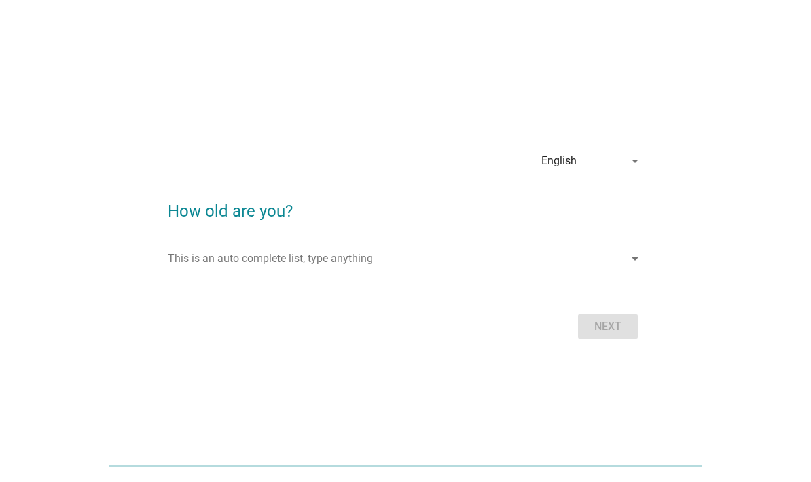
click at [404, 270] on input "This is an auto complete list, type anything" at bounding box center [396, 259] width 456 height 22
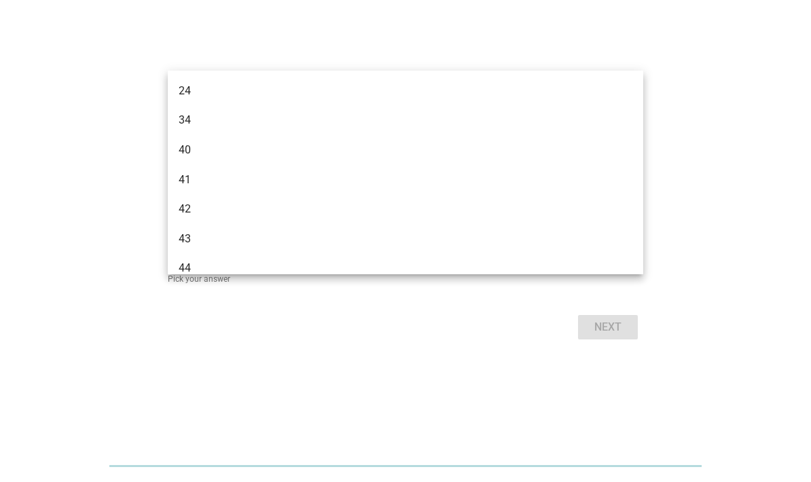
type input "40"
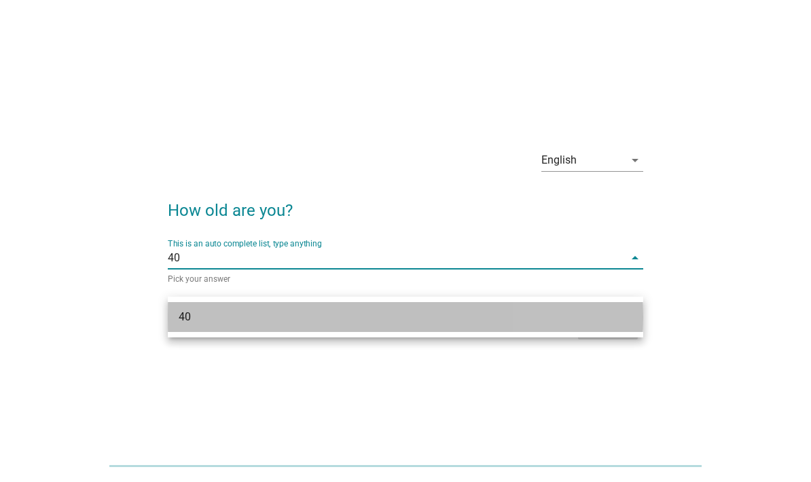
click at [604, 319] on div "40" at bounding box center [405, 317] width 475 height 30
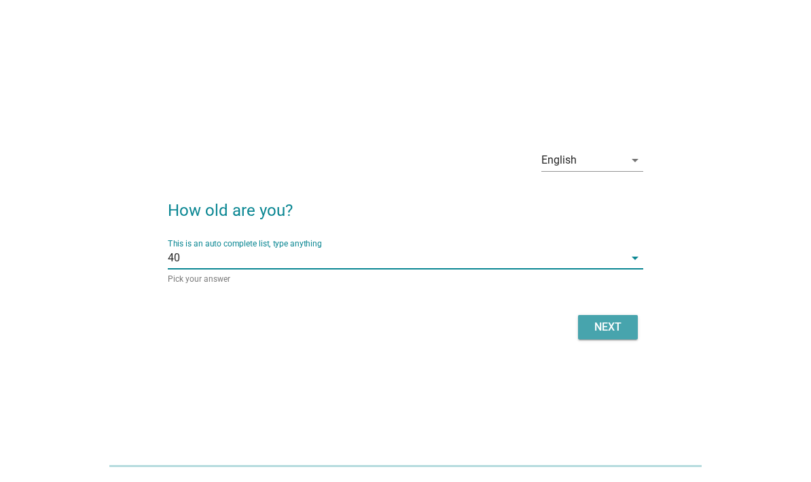
click at [619, 335] on div "Next" at bounding box center [608, 327] width 38 height 16
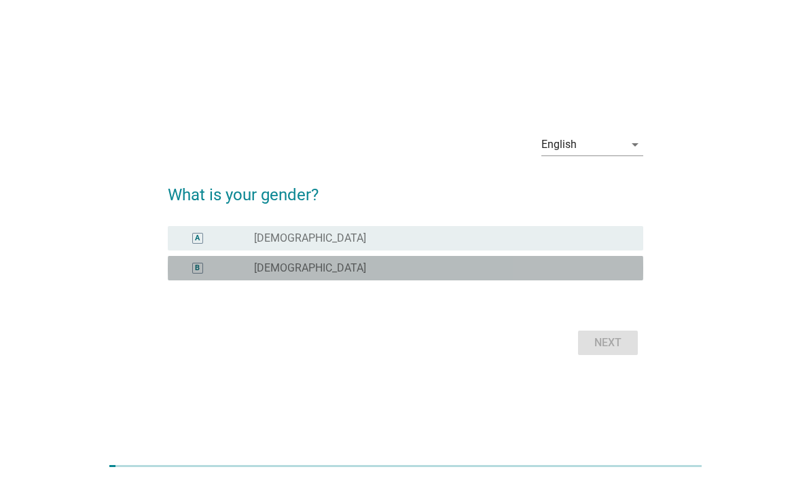
click at [602, 275] on div "radio_button_unchecked [DEMOGRAPHIC_DATA]" at bounding box center [437, 268] width 367 height 14
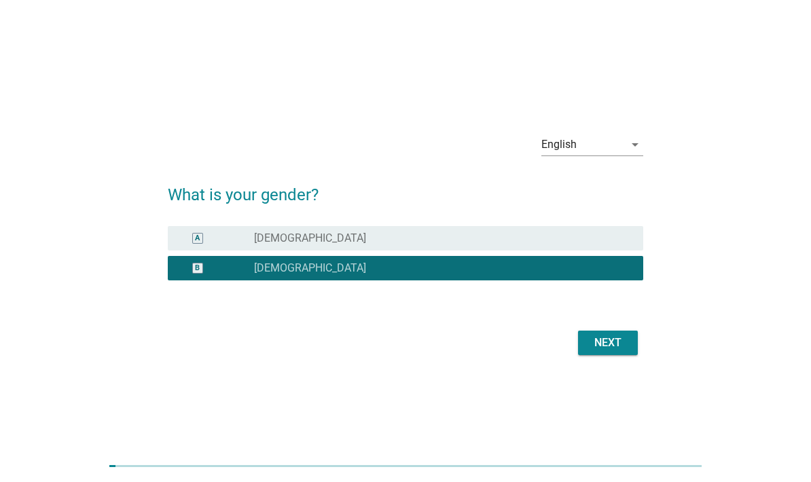
click at [617, 351] on div "Next" at bounding box center [608, 343] width 38 height 16
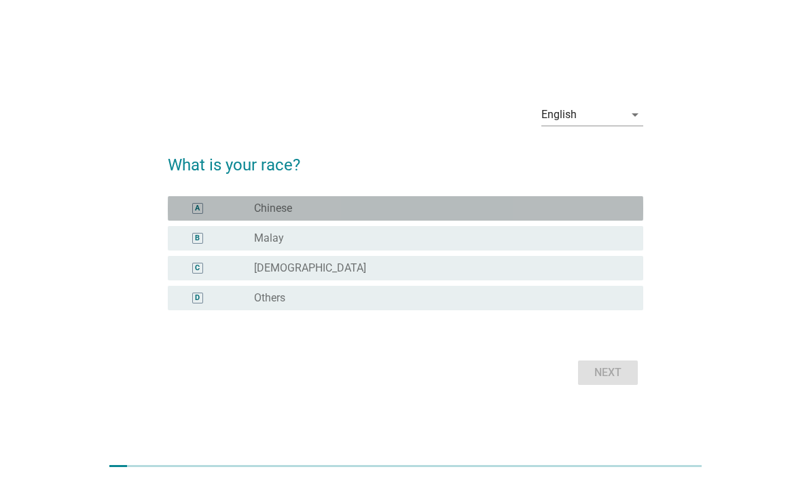
click at [377, 215] on div "radio_button_unchecked Chinese" at bounding box center [437, 209] width 367 height 14
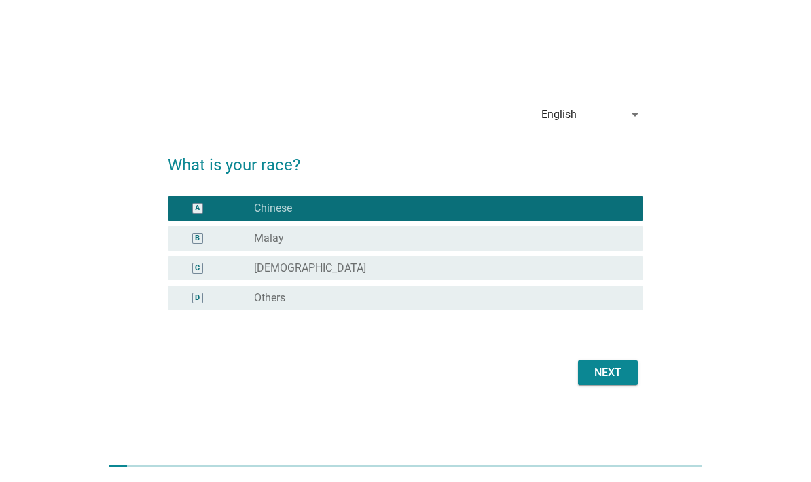
click at [623, 381] on div "Next" at bounding box center [608, 373] width 38 height 16
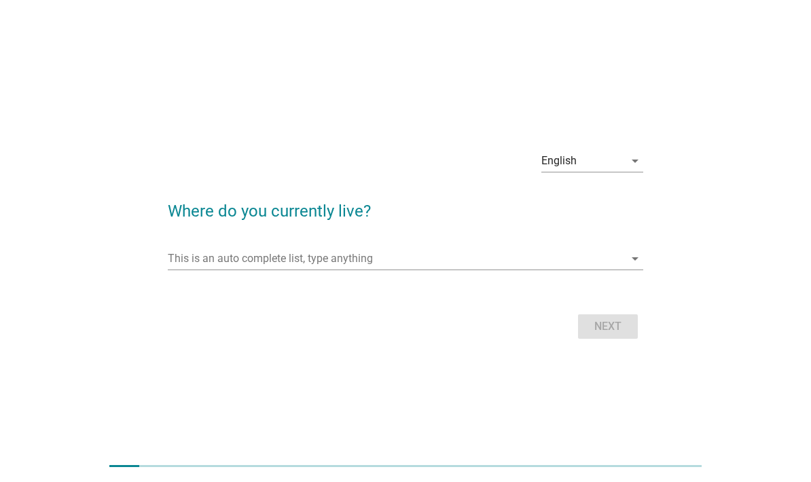
click at [470, 270] on input "This is an auto complete list, type anything" at bounding box center [396, 259] width 456 height 22
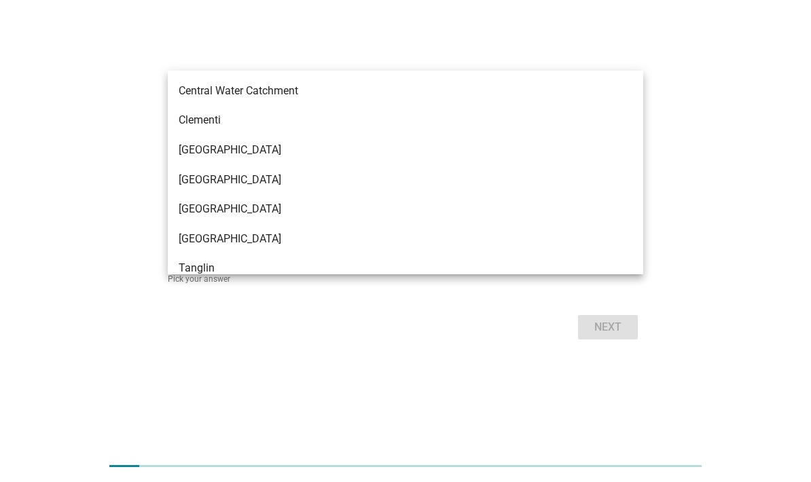
type input "Ta"
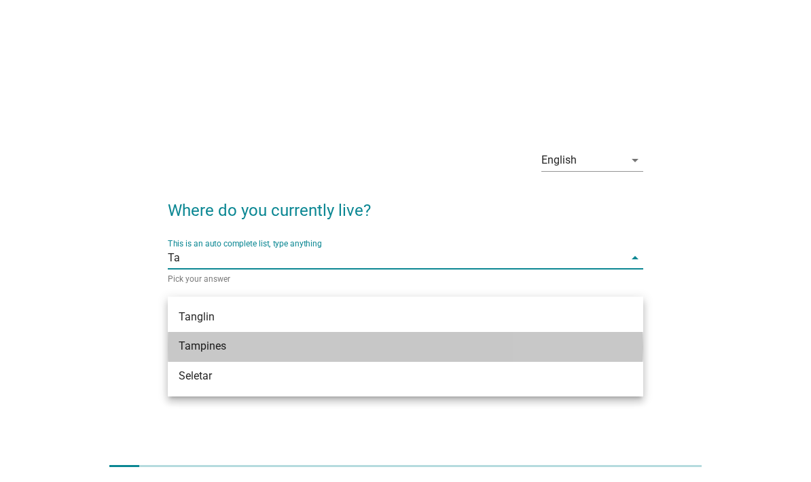
click at [295, 348] on div "Tampines" at bounding box center [387, 346] width 416 height 16
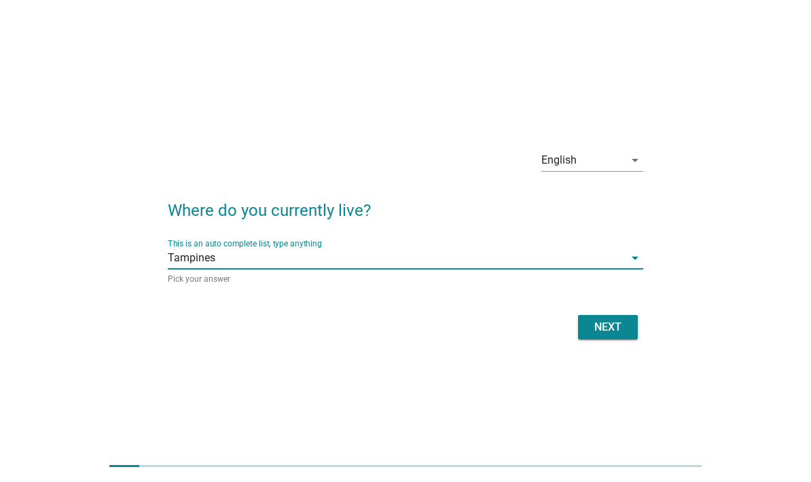
click at [611, 335] on div "Next" at bounding box center [608, 327] width 38 height 16
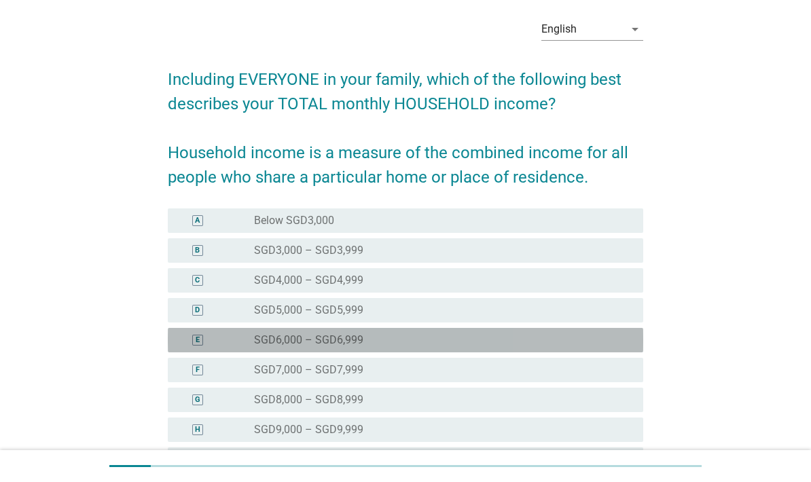
scroll to position [158, 0]
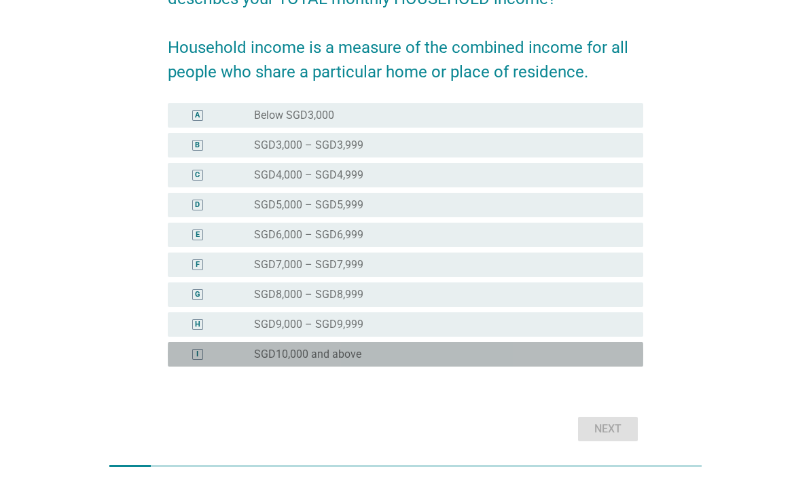
click at [450, 354] on div "radio_button_unchecked SGD10,000 and above" at bounding box center [437, 355] width 367 height 14
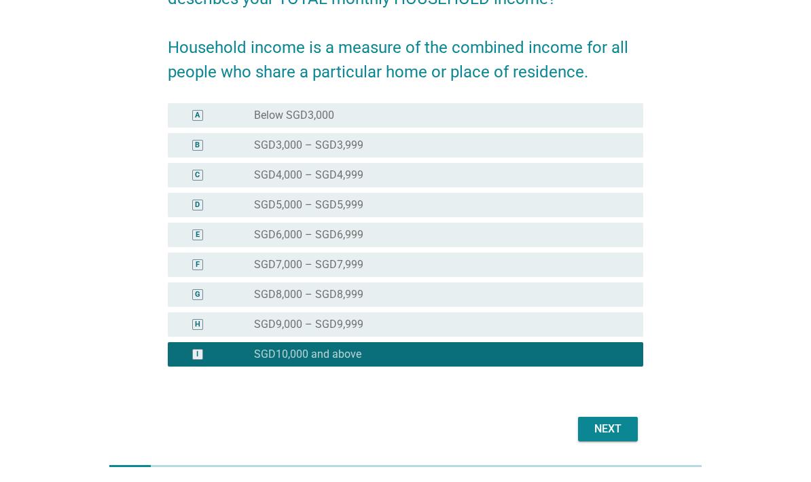
click at [619, 434] on div "Next" at bounding box center [608, 429] width 38 height 16
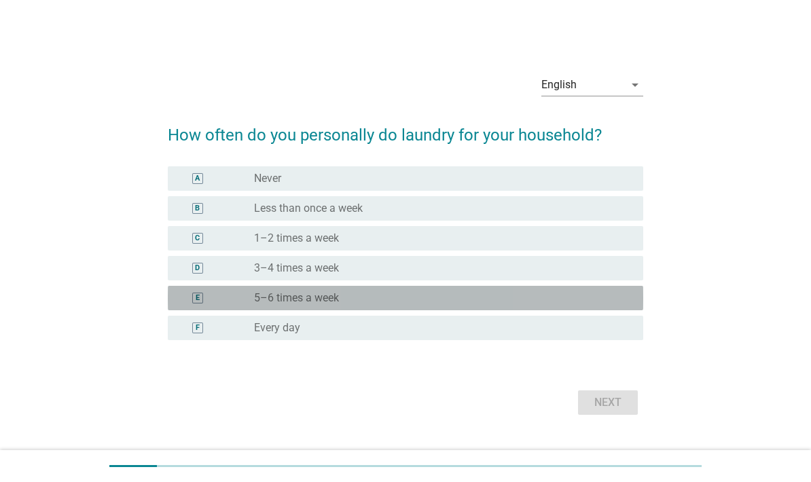
click at [454, 305] on div "radio_button_unchecked 5–6 times a week" at bounding box center [437, 298] width 367 height 14
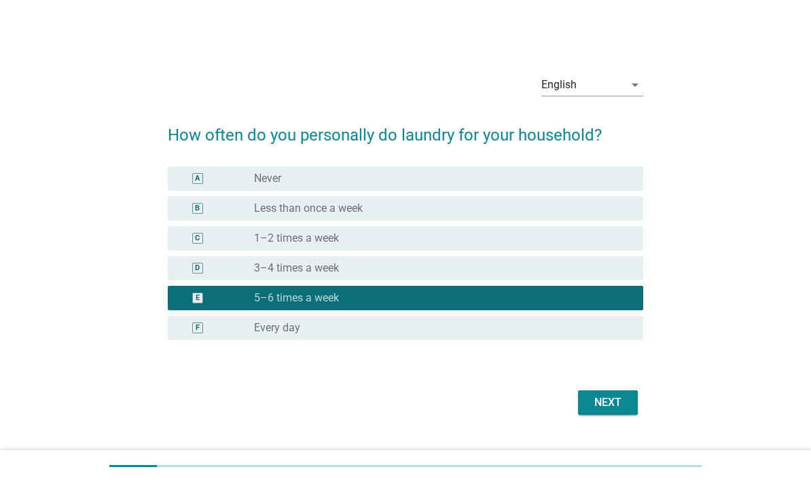
click at [615, 411] on div "Next" at bounding box center [608, 403] width 38 height 16
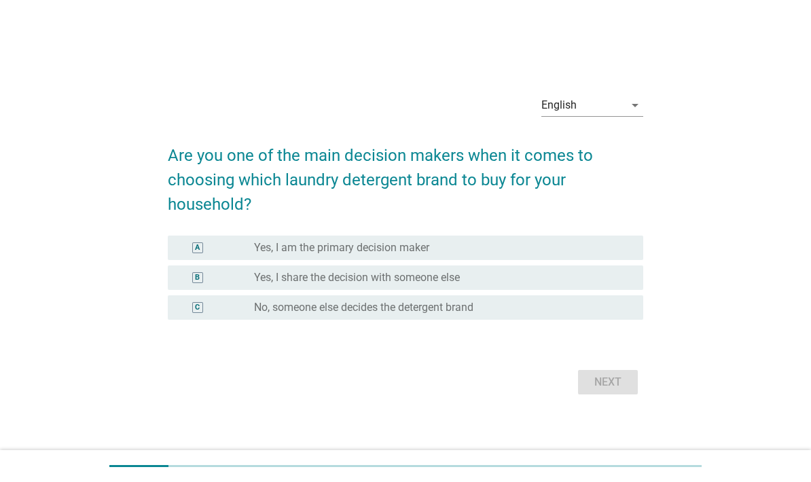
click at [426, 255] on label "Yes, I am the primary decision maker" at bounding box center [341, 248] width 175 height 14
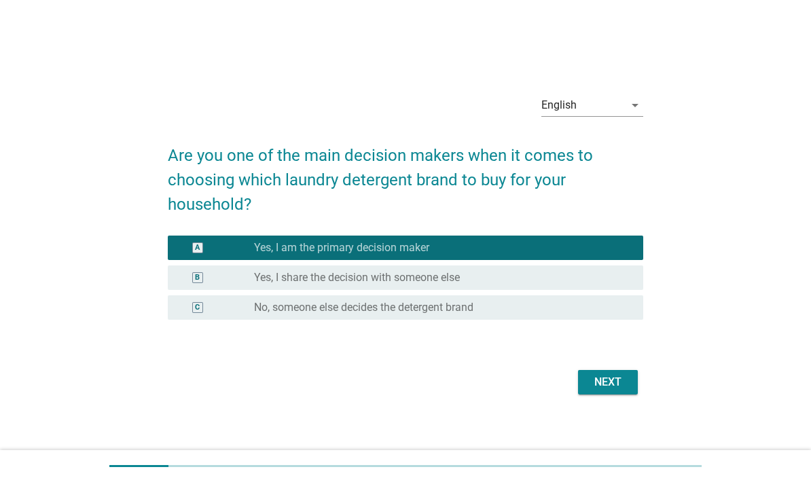
click at [614, 395] on button "Next" at bounding box center [608, 382] width 60 height 24
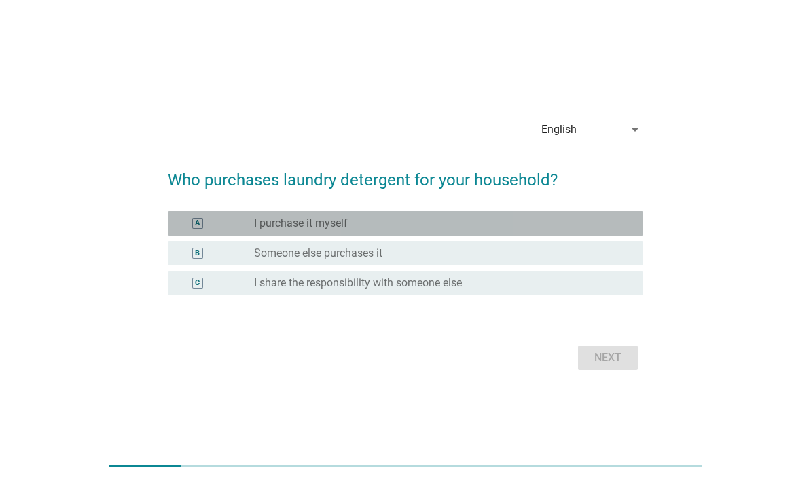
click at [555, 230] on div "radio_button_unchecked I purchase it myself" at bounding box center [437, 224] width 367 height 14
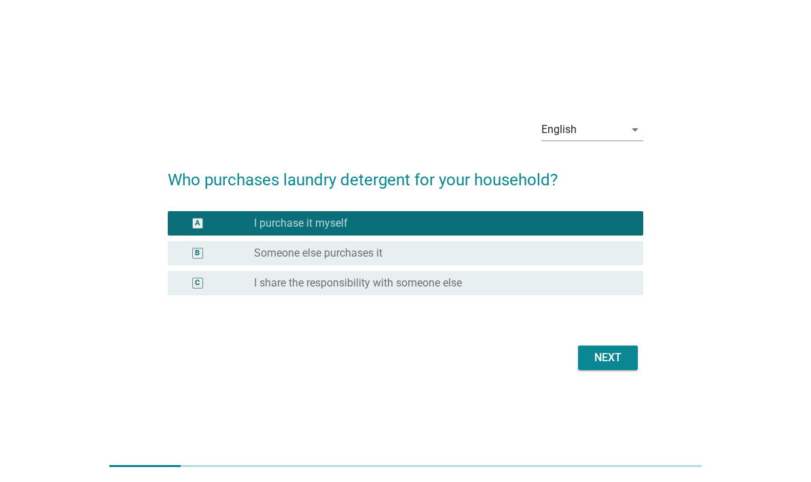
click at [607, 370] on button "Next" at bounding box center [608, 358] width 60 height 24
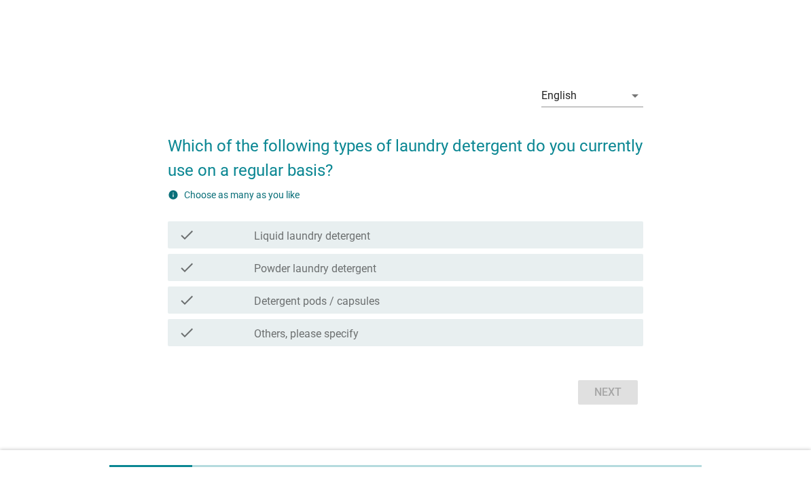
click at [464, 243] on div "check_box_outline_blank Liquid laundry detergent" at bounding box center [443, 235] width 378 height 16
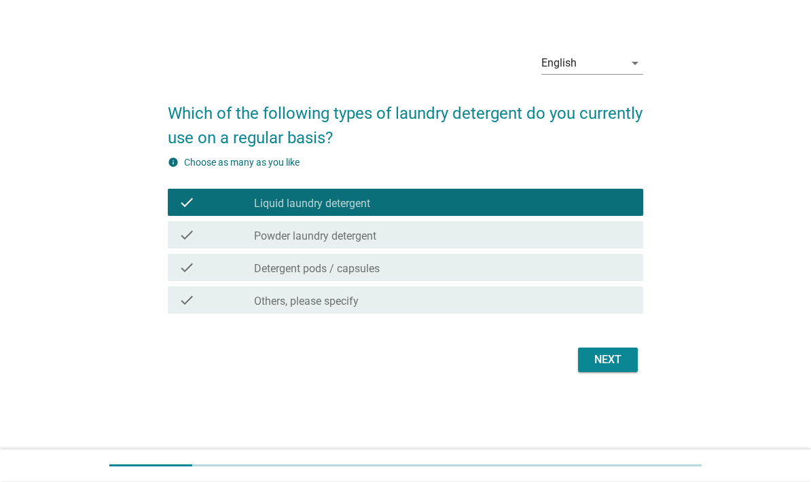
scroll to position [41, 0]
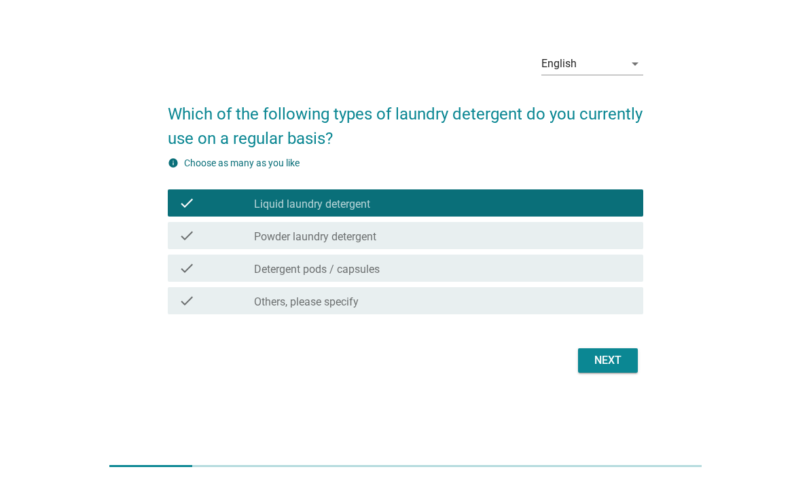
click at [614, 369] on div "Next" at bounding box center [608, 360] width 38 height 16
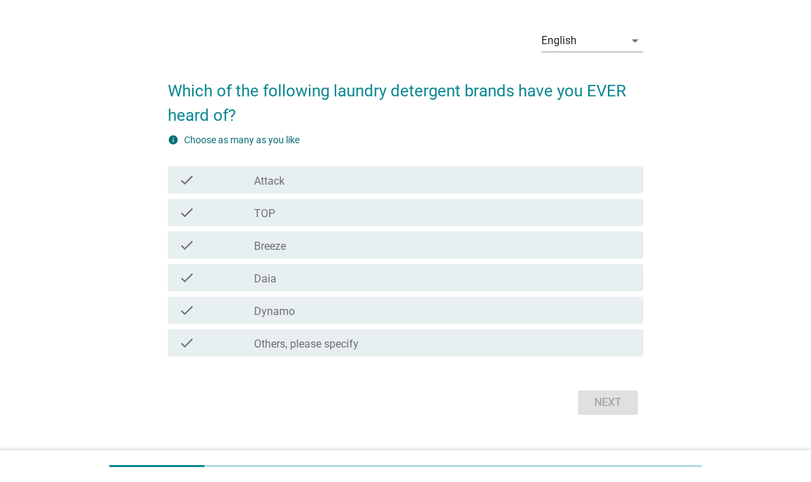
scroll to position [0, 0]
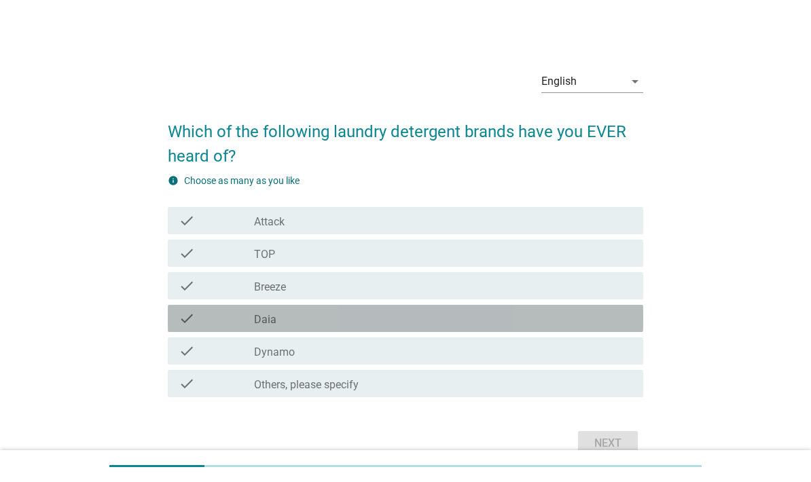
click at [184, 359] on icon "check" at bounding box center [187, 351] width 16 height 16
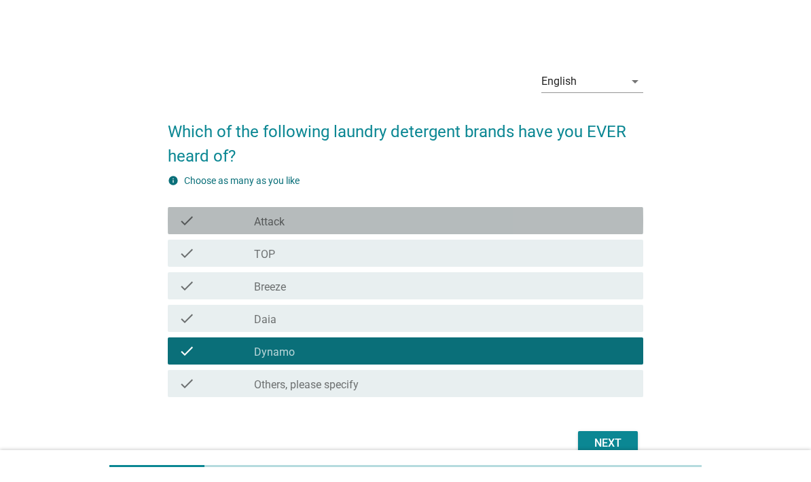
click at [172, 257] on div "check check_box_outline_blank TOP" at bounding box center [405, 253] width 475 height 27
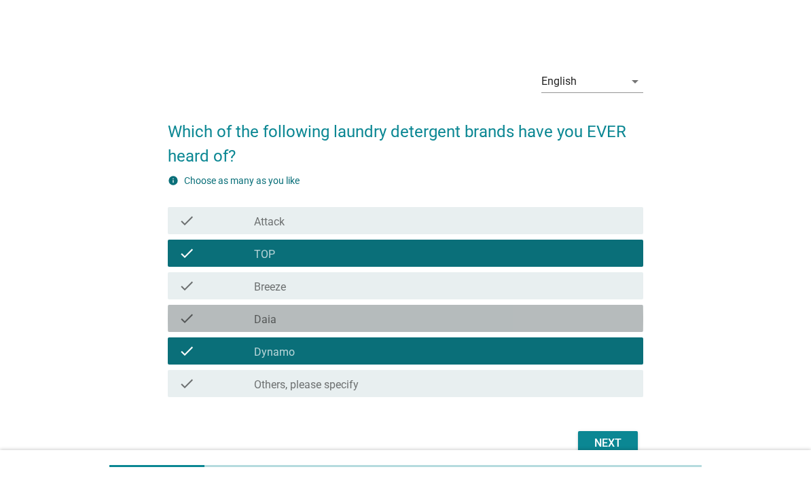
click at [620, 359] on div "check_box_outline_blank Dynamo" at bounding box center [443, 351] width 378 height 16
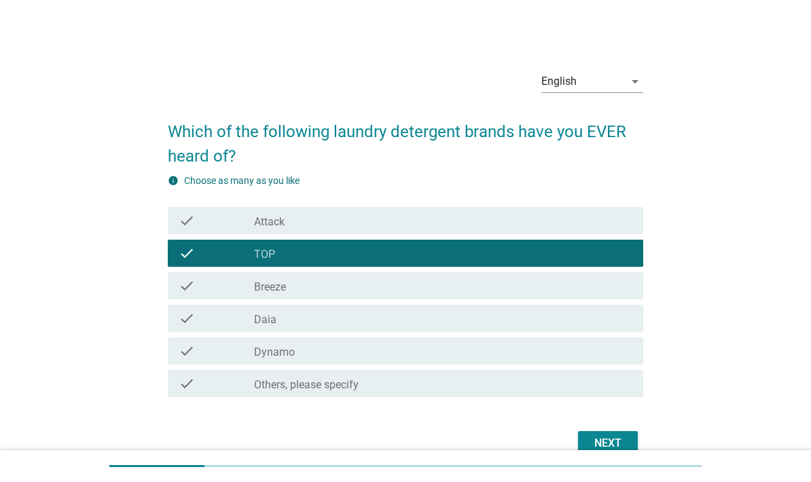
click at [623, 447] on div "Next" at bounding box center [608, 443] width 38 height 16
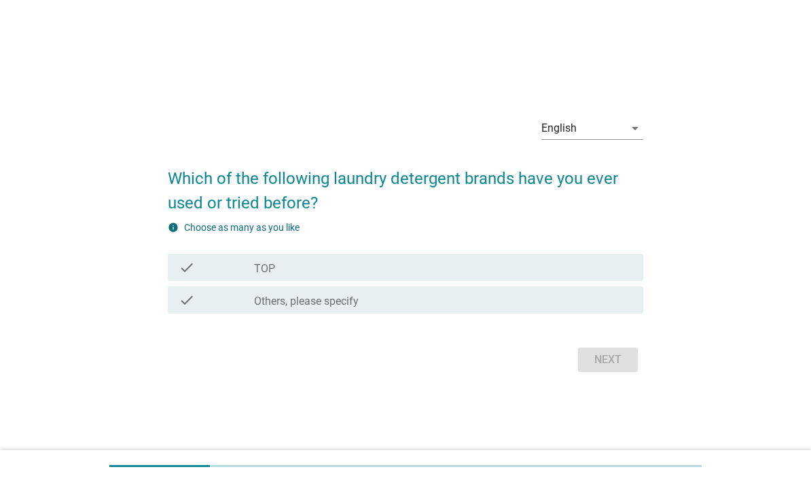
click at [638, 281] on div "check check_box_outline_blank TOP" at bounding box center [405, 267] width 475 height 27
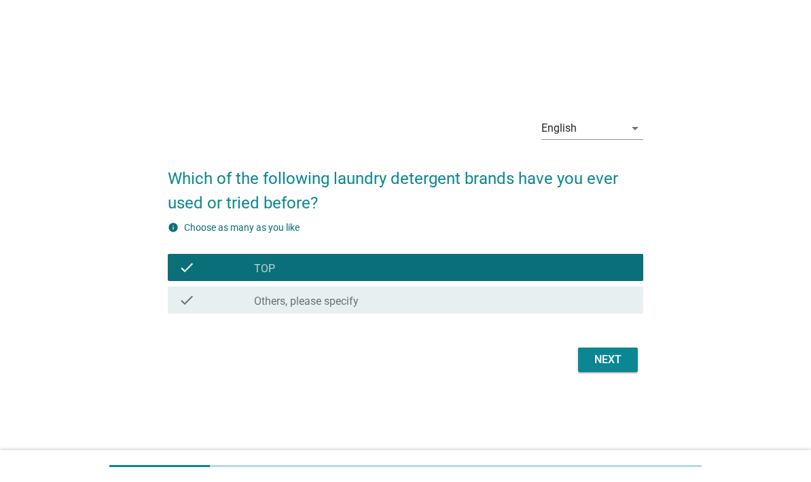
click at [631, 372] on button "Next" at bounding box center [608, 360] width 60 height 24
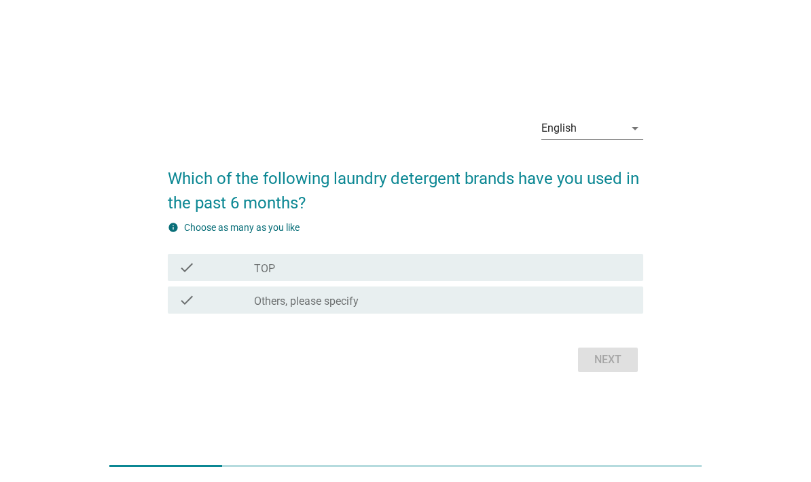
click at [642, 281] on div "check check_box_outline_blank TOP" at bounding box center [405, 267] width 475 height 27
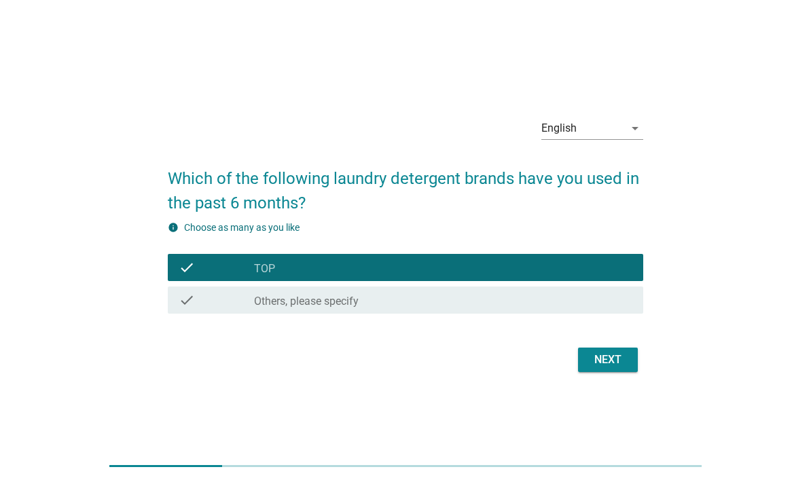
click at [623, 368] on div "Next" at bounding box center [608, 360] width 38 height 16
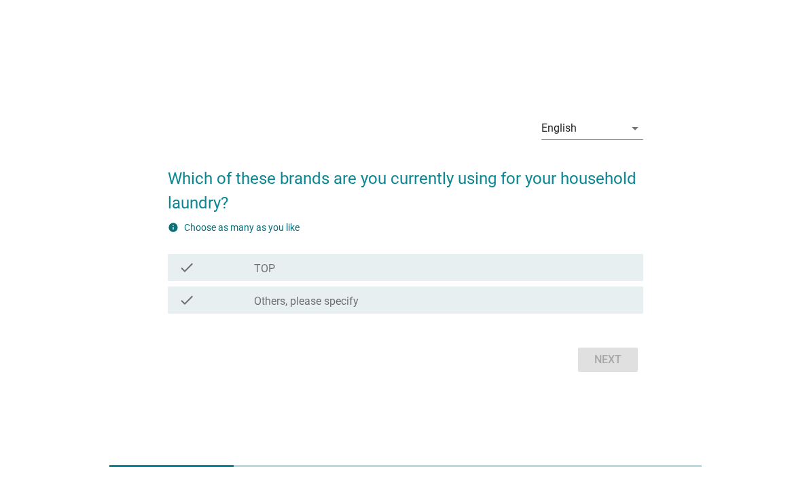
click at [637, 281] on div "check check_box_outline_blank TOP" at bounding box center [405, 267] width 475 height 27
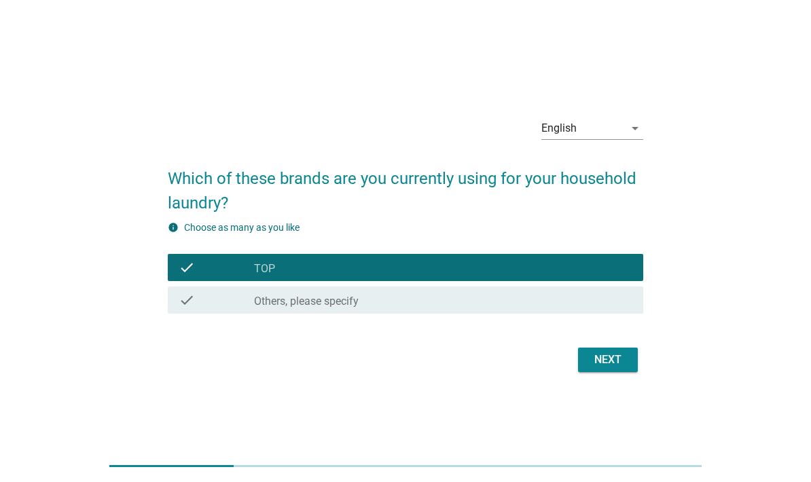
click at [633, 372] on button "Next" at bounding box center [608, 360] width 60 height 24
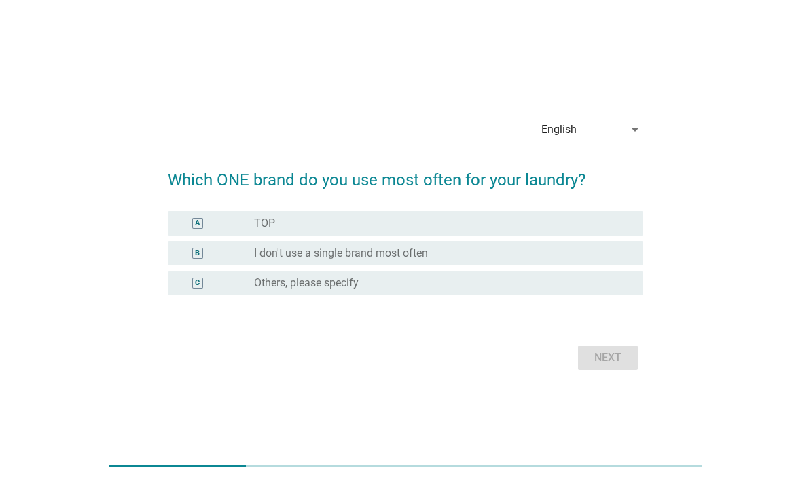
click at [636, 236] on div "A radio_button_unchecked TOP" at bounding box center [405, 223] width 475 height 24
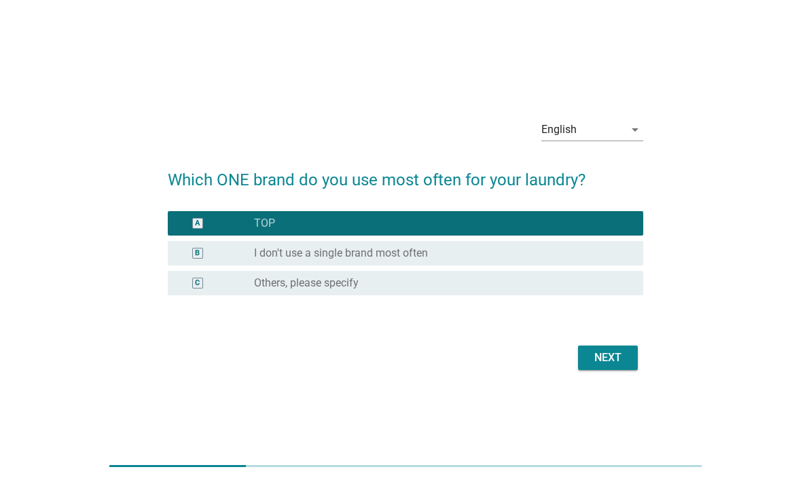
click at [627, 370] on button "Next" at bounding box center [608, 358] width 60 height 24
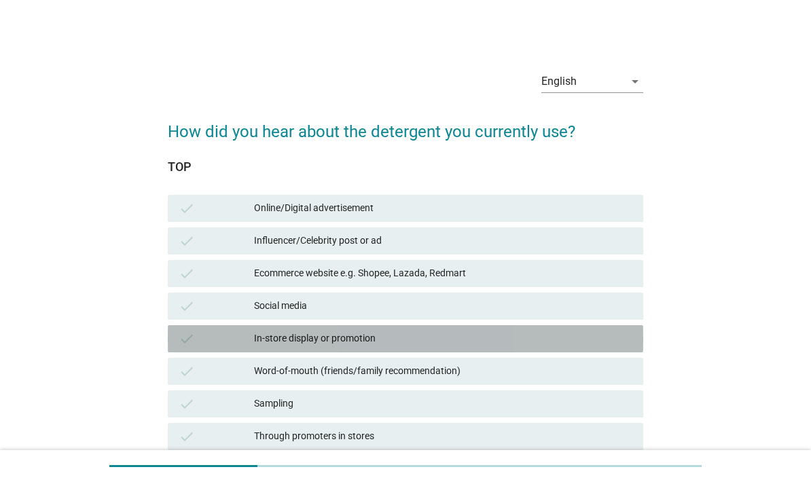
click at [640, 374] on div "check Word-of-mouth (friends/family recommendation)" at bounding box center [405, 371] width 475 height 27
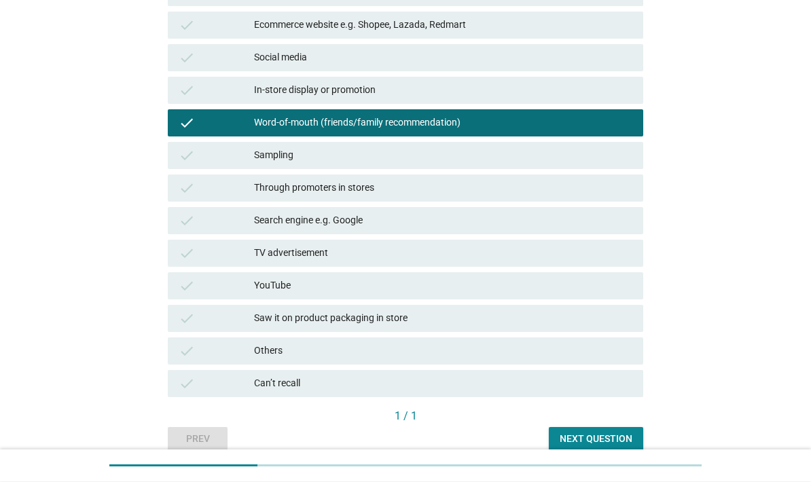
scroll to position [255, 0]
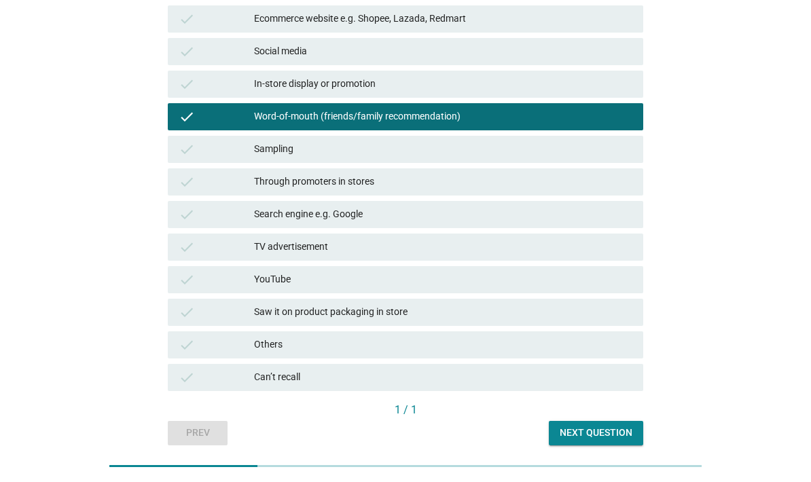
click at [641, 431] on button "Next question" at bounding box center [596, 433] width 94 height 24
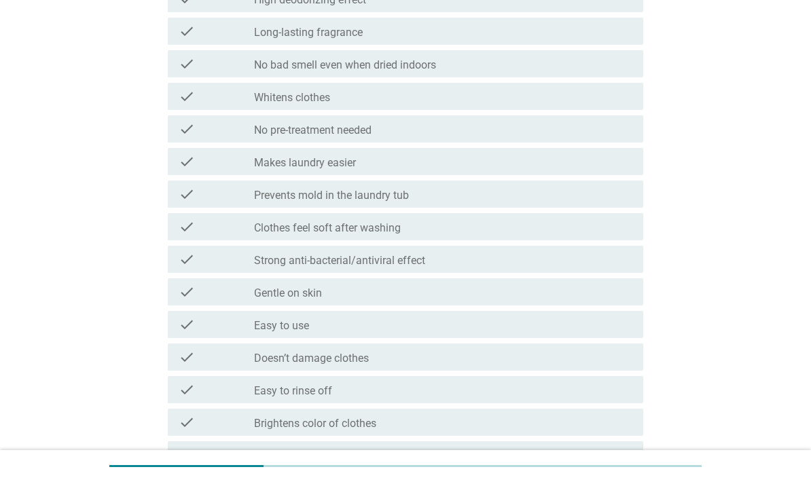
scroll to position [0, 0]
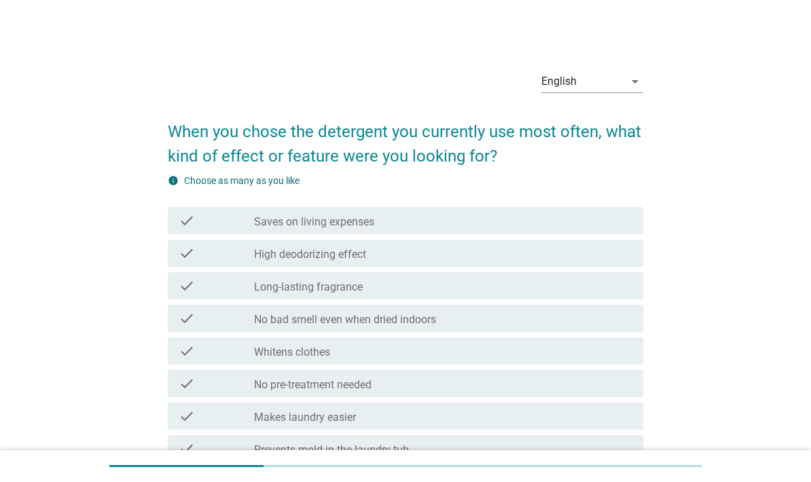
click at [632, 414] on div "check check_box_outline_blank Makes laundry easier" at bounding box center [405, 416] width 475 height 27
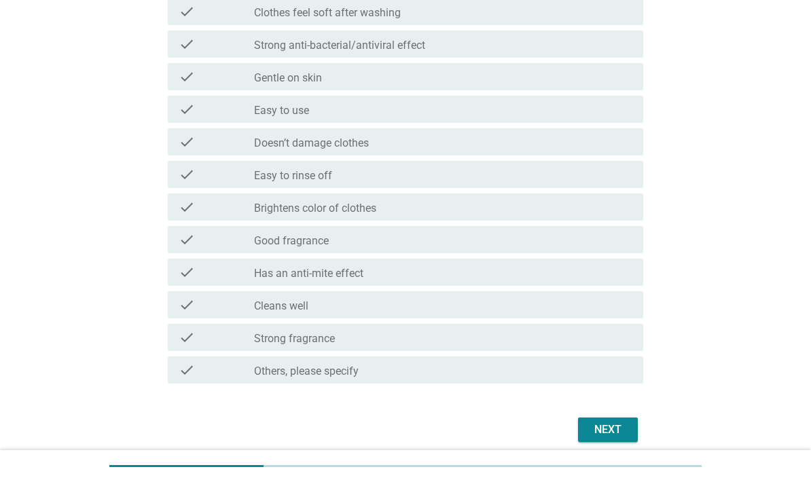
scroll to position [471, 0]
click at [635, 434] on button "Next" at bounding box center [608, 429] width 60 height 24
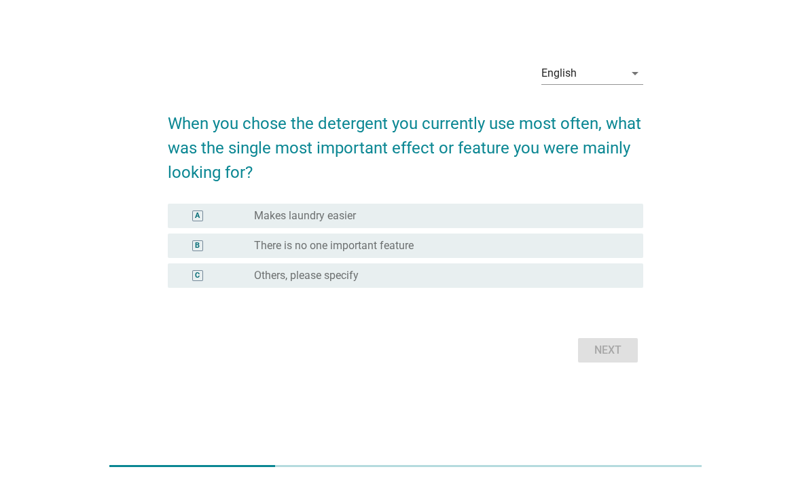
scroll to position [0, 0]
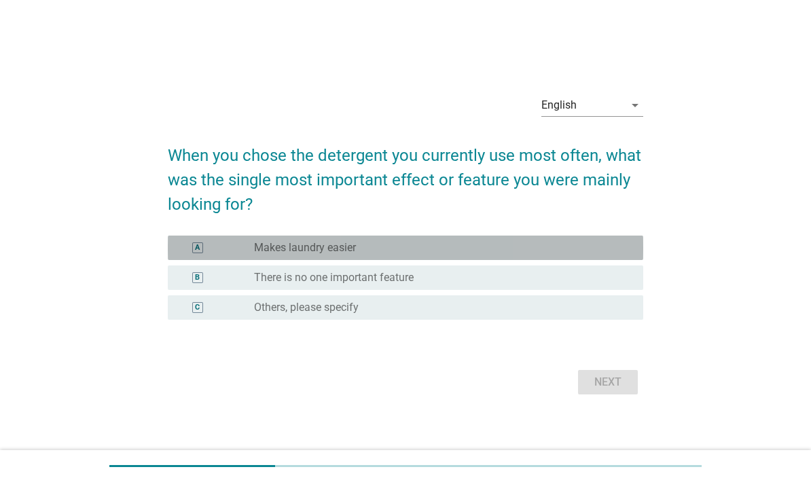
click at [638, 260] on div "A radio_button_unchecked Makes laundry easier" at bounding box center [405, 248] width 475 height 24
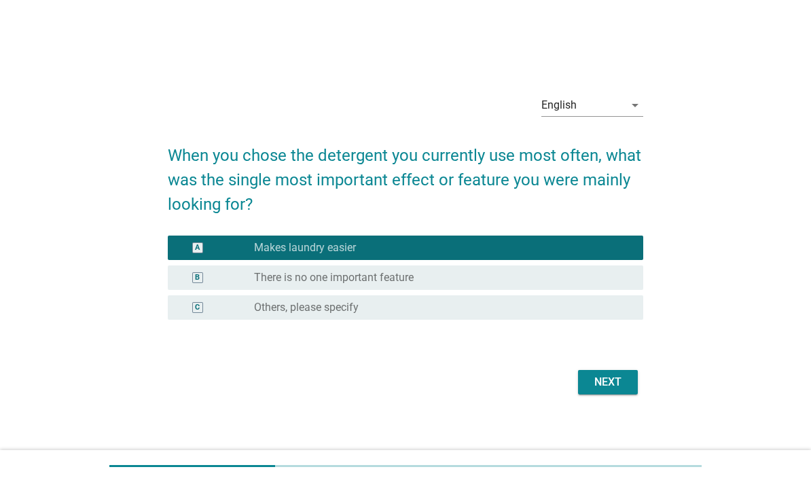
click at [637, 395] on button "Next" at bounding box center [608, 382] width 60 height 24
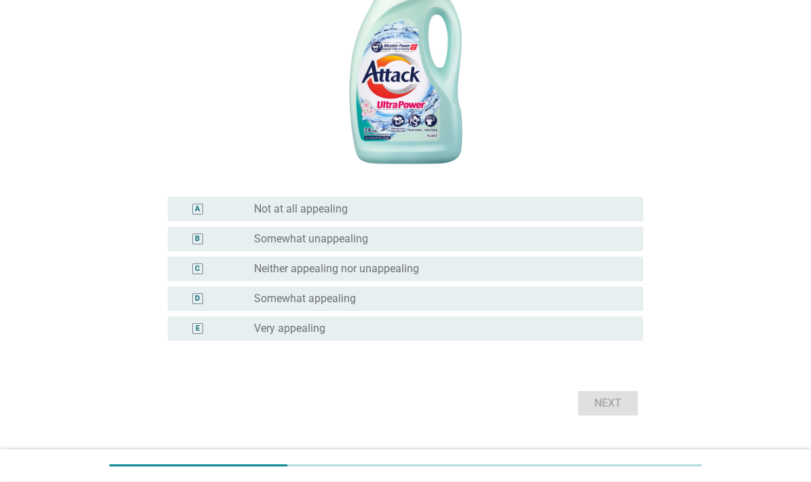
scroll to position [268, 0]
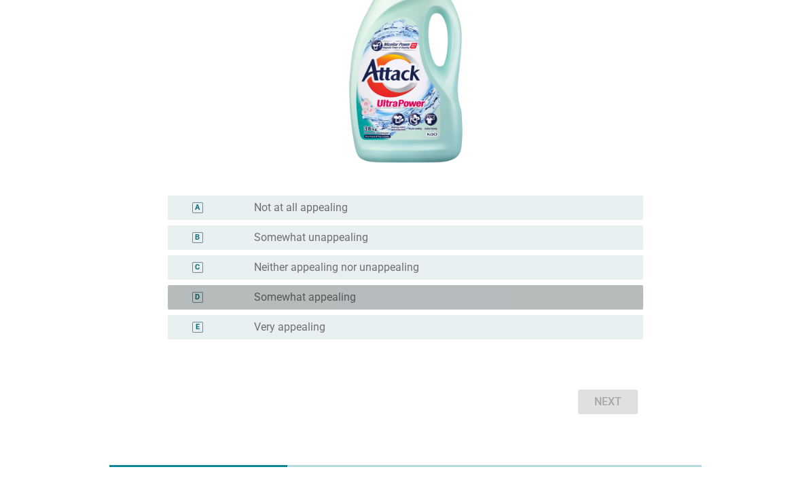
click at [635, 310] on div "D radio_button_unchecked Somewhat appealing" at bounding box center [405, 297] width 475 height 24
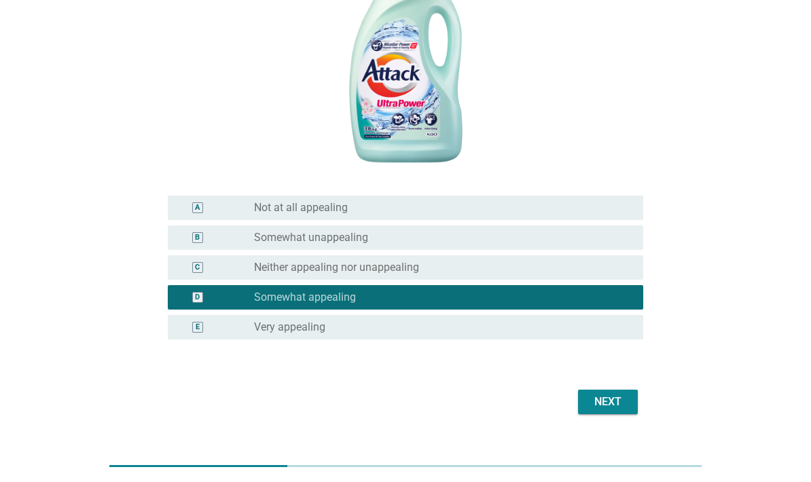
click at [636, 414] on button "Next" at bounding box center [608, 402] width 60 height 24
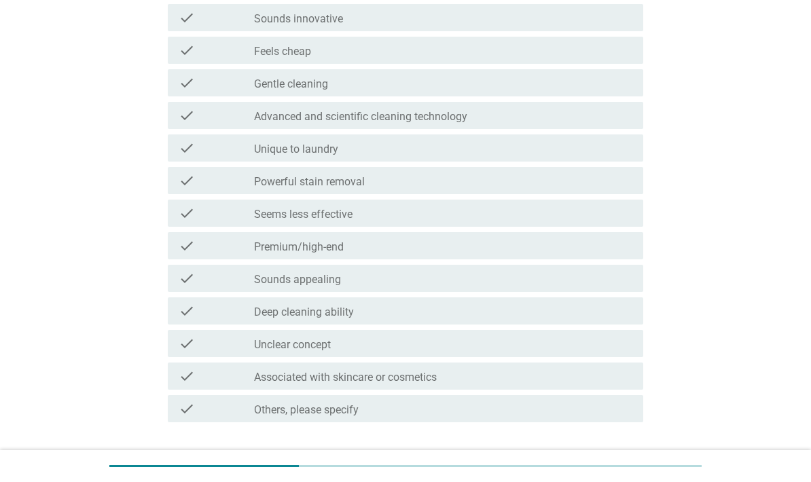
scroll to position [0, 0]
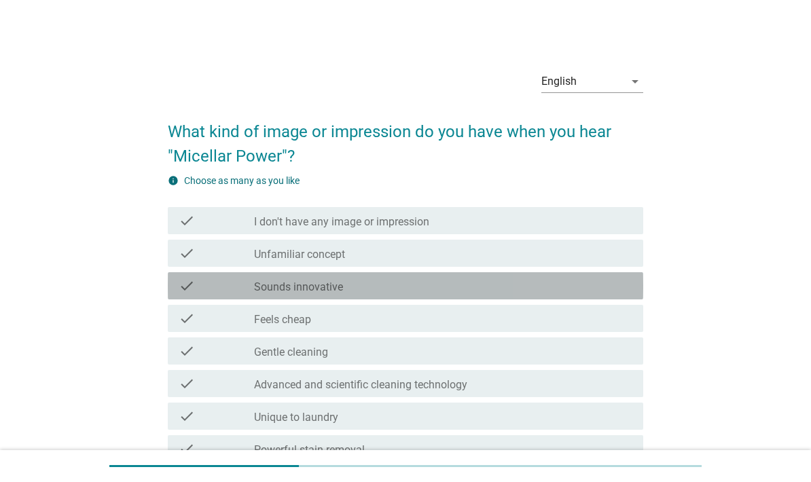
click at [595, 286] on div "check_box_outline_blank Sounds innovative" at bounding box center [443, 286] width 378 height 16
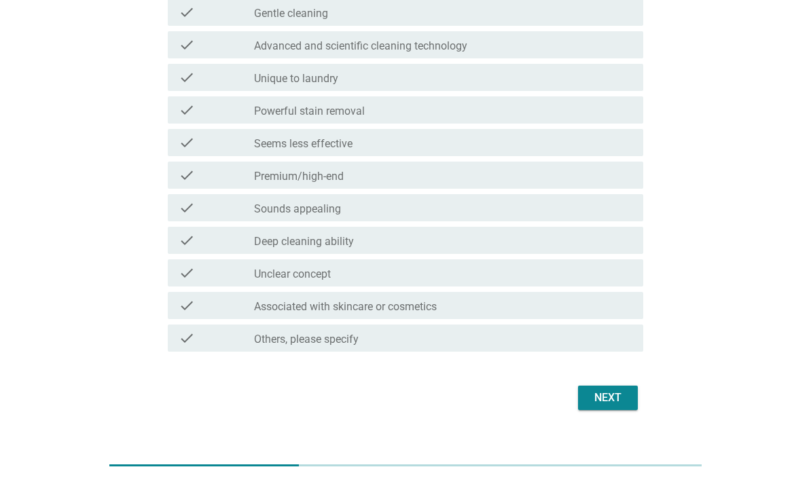
scroll to position [332, 0]
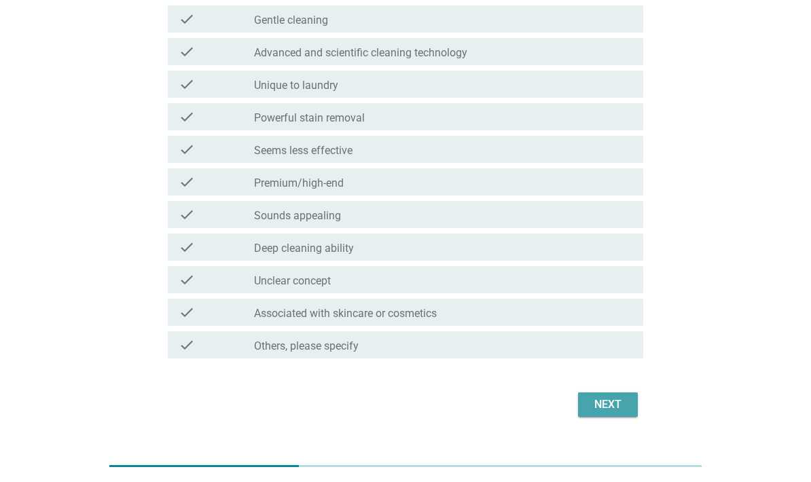
click at [634, 400] on button "Next" at bounding box center [608, 404] width 60 height 24
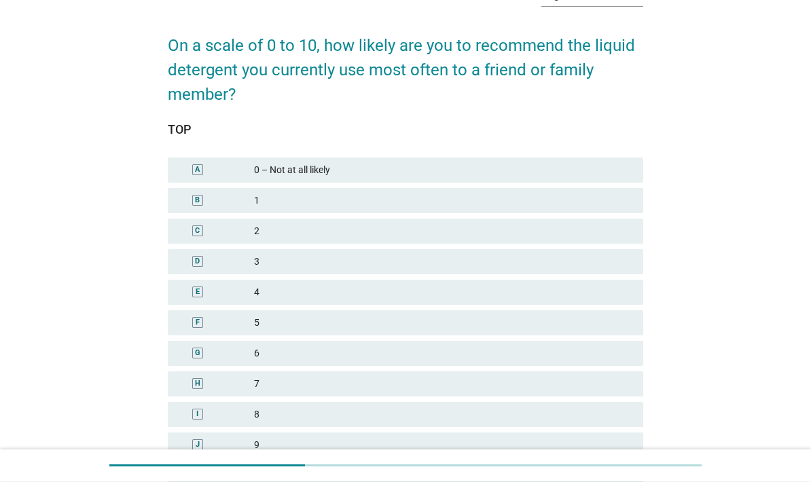
scroll to position [88, 0]
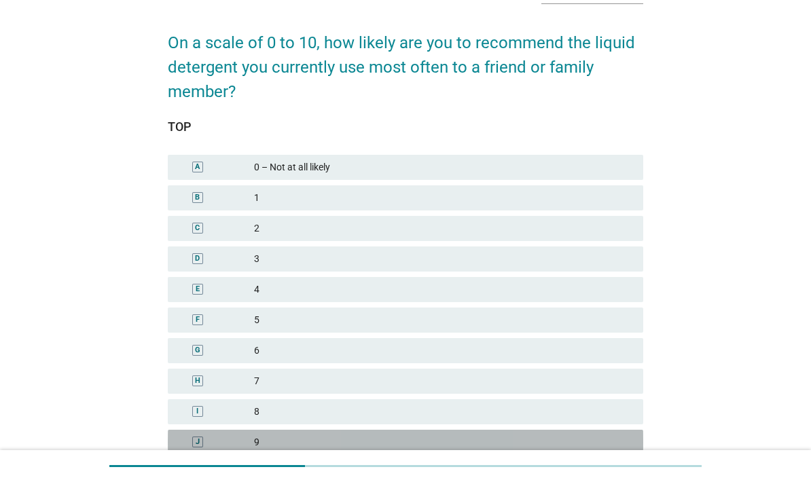
click at [617, 441] on div "9" at bounding box center [443, 442] width 378 height 14
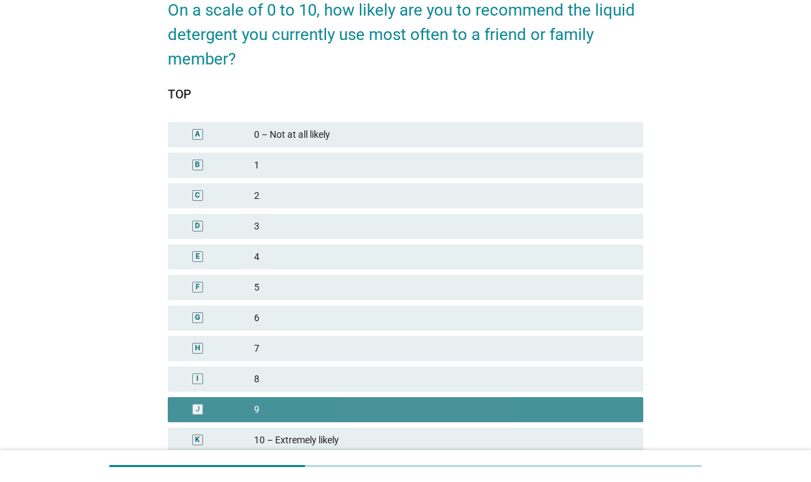
scroll to position [183, 0]
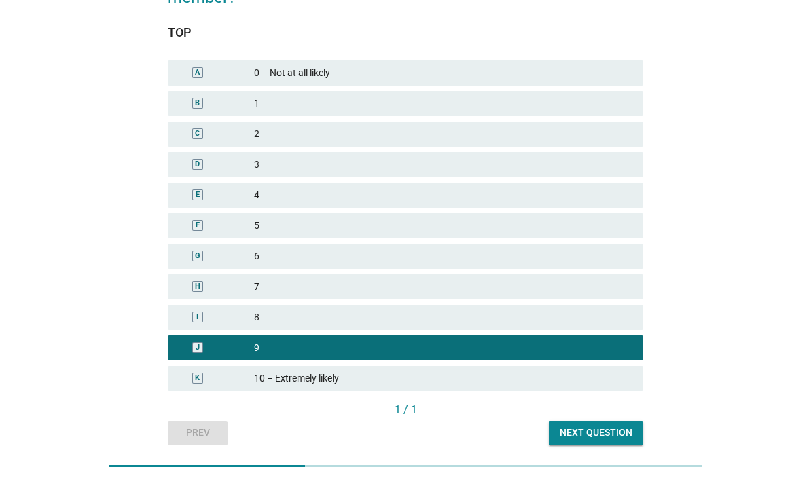
click at [634, 435] on button "Next question" at bounding box center [596, 433] width 94 height 24
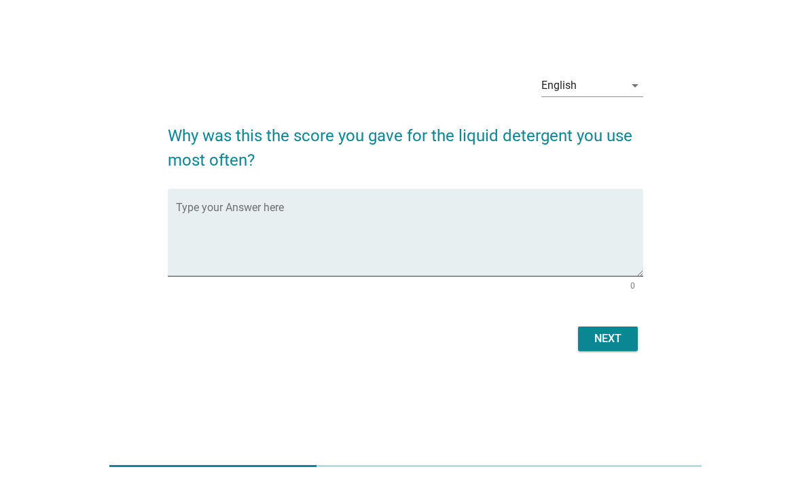
scroll to position [0, 0]
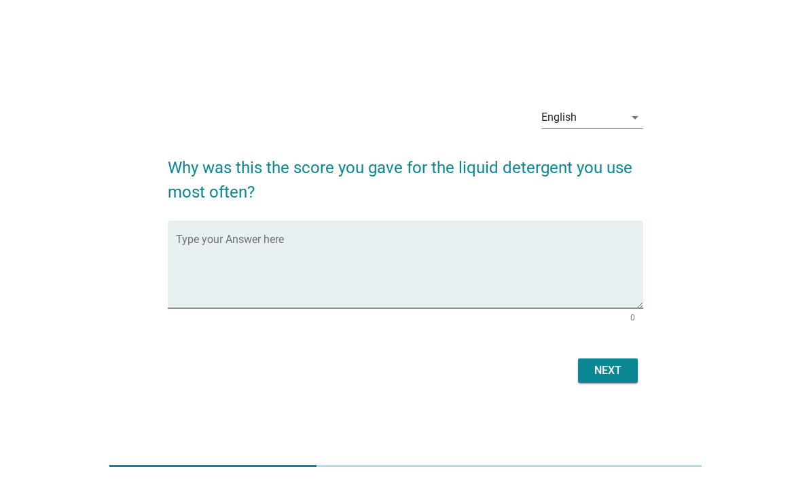
click at [534, 292] on textarea "Type your Answer here" at bounding box center [409, 272] width 467 height 71
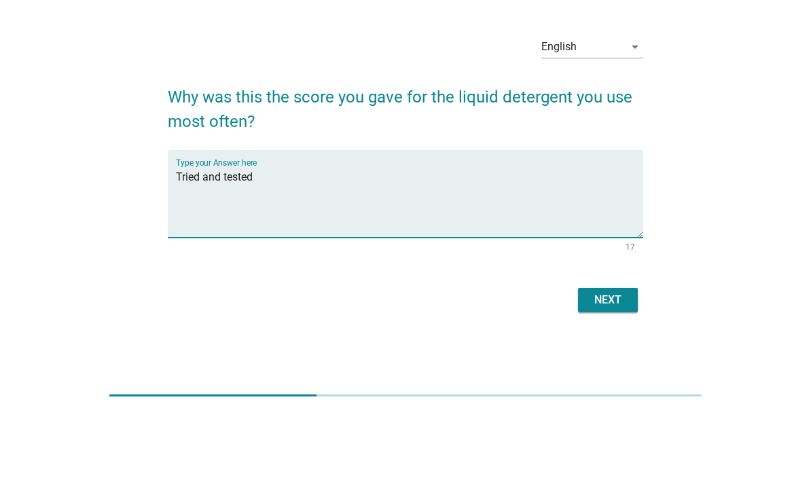
type textarea "Tried and tested"
click at [621, 363] on div "Next" at bounding box center [608, 371] width 38 height 16
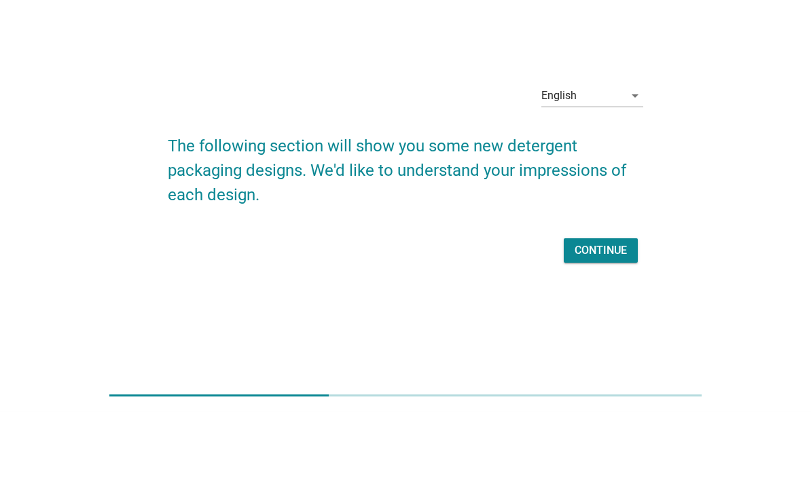
scroll to position [71, 0]
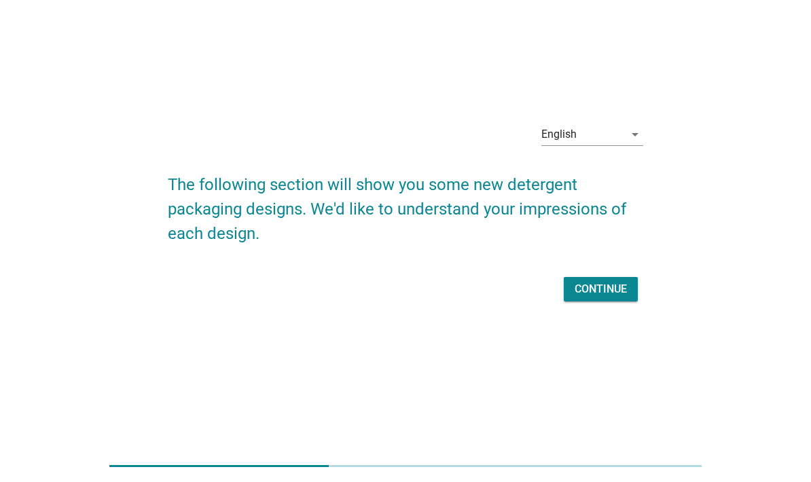
click at [589, 281] on div "Continue" at bounding box center [600, 289] width 52 height 16
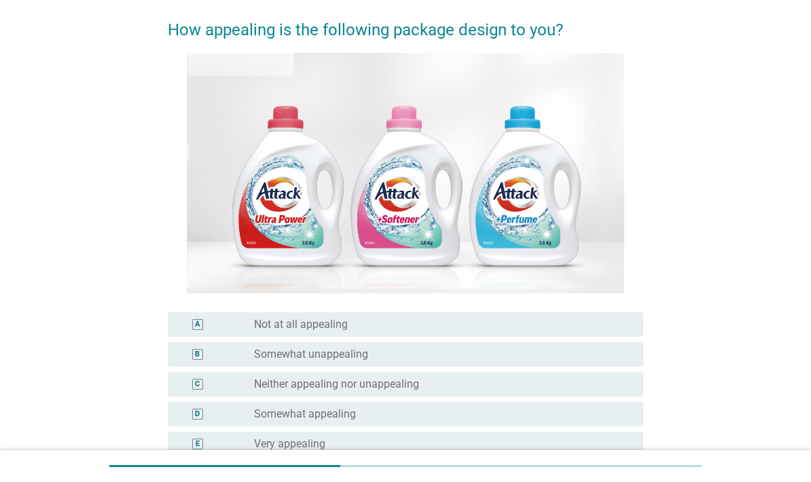
scroll to position [102, 0]
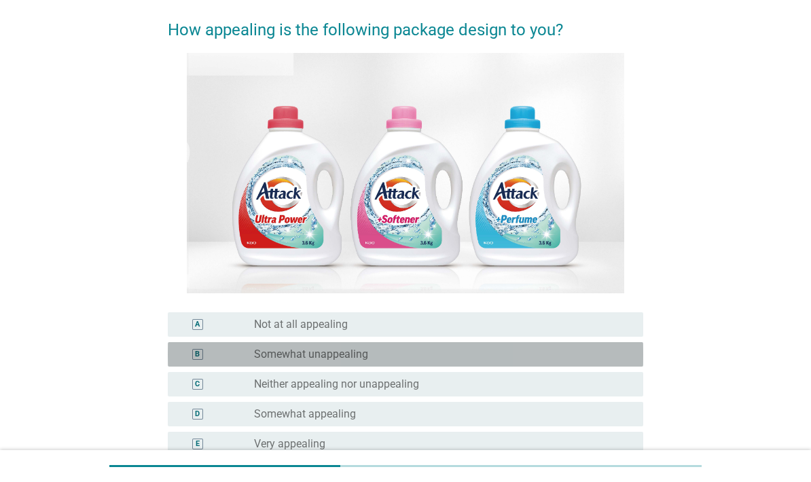
click at [197, 367] on div "B radio_button_unchecked Somewhat unappealing" at bounding box center [405, 354] width 475 height 24
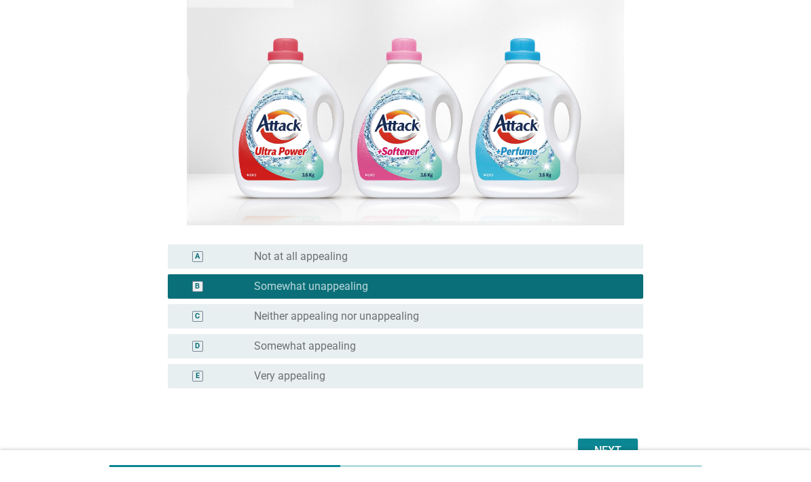
scroll to position [170, 0]
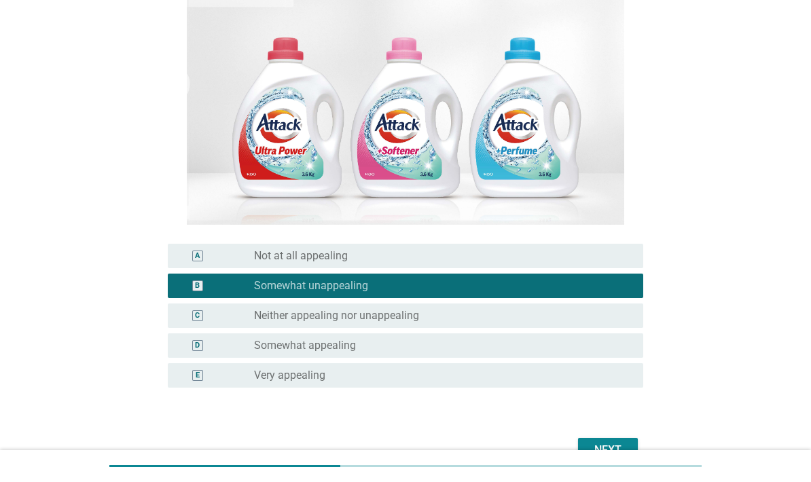
click at [622, 458] on div "Next" at bounding box center [608, 450] width 38 height 16
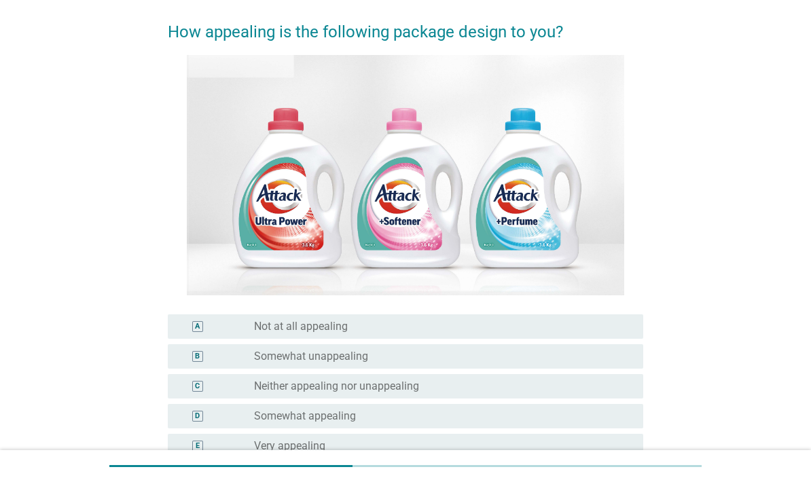
scroll to position [100, 0]
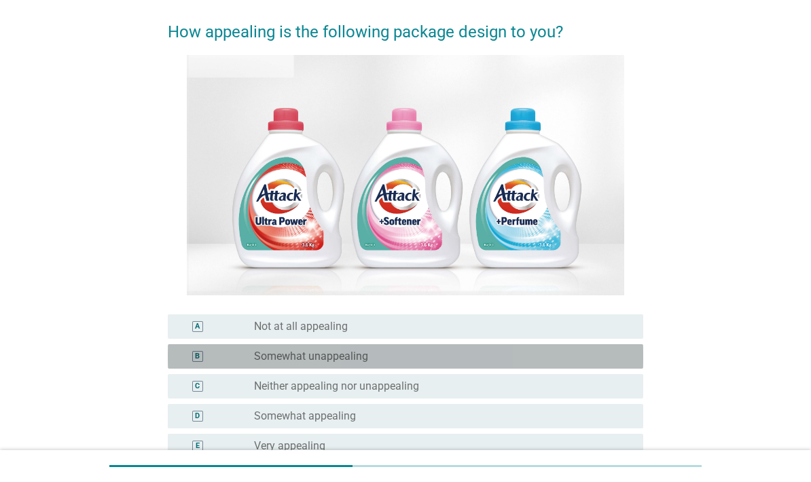
click at [175, 369] on div "B radio_button_unchecked Somewhat unappealing" at bounding box center [405, 356] width 475 height 24
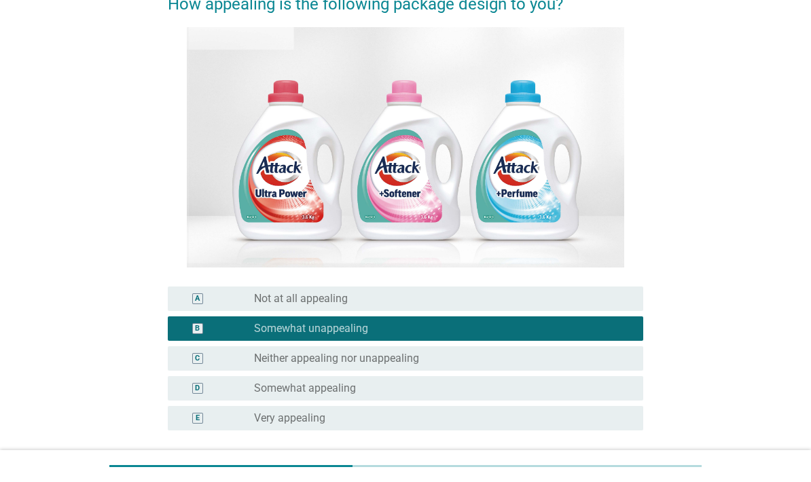
scroll to position [128, 0]
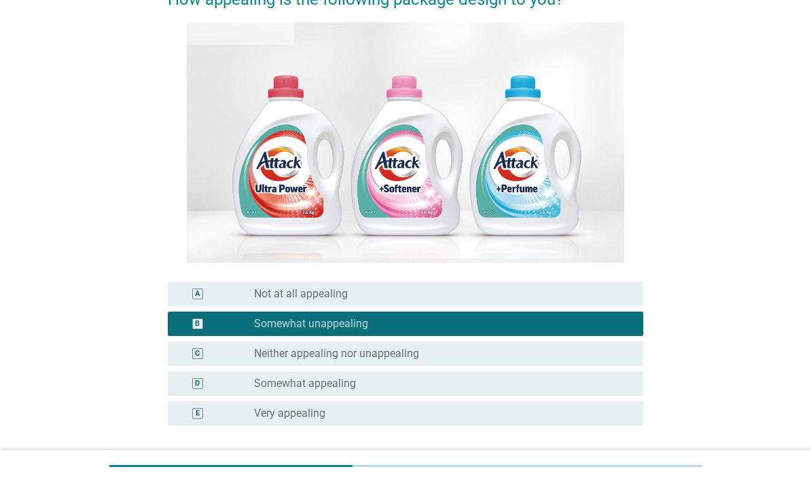
click at [624, 481] on div "Next" at bounding box center [608, 489] width 38 height 16
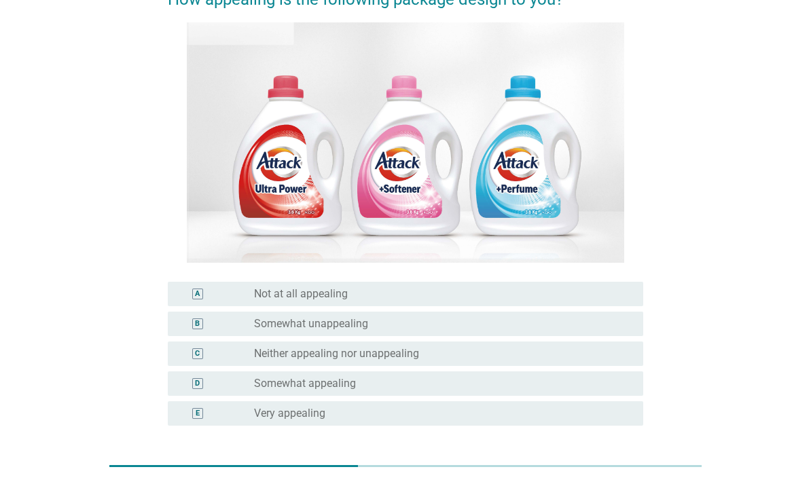
scroll to position [0, 0]
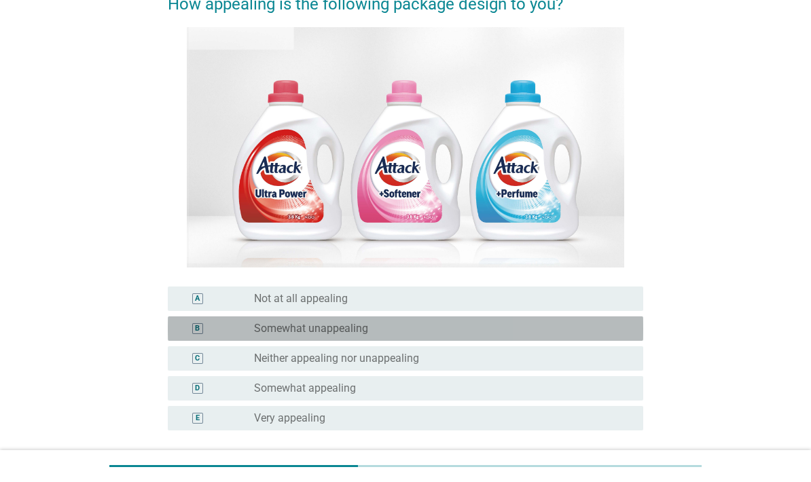
click at [634, 341] on div "B radio_button_unchecked Somewhat unappealing" at bounding box center [405, 328] width 475 height 24
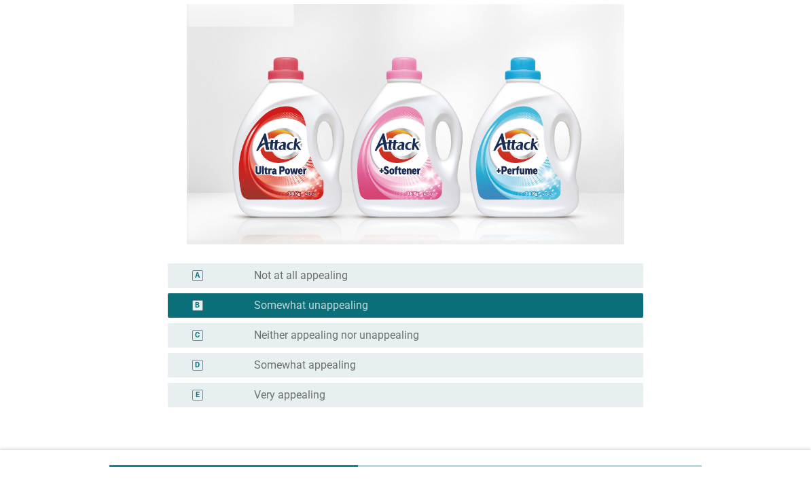
scroll to position [174, 0]
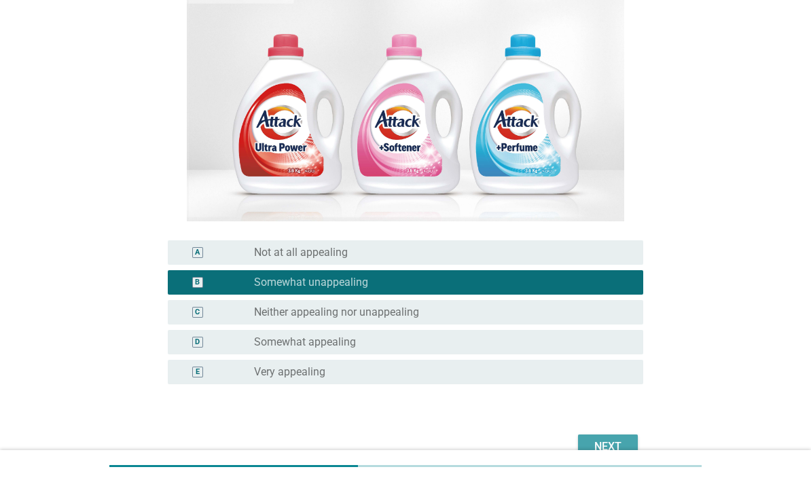
click at [624, 455] on div "Next" at bounding box center [608, 447] width 38 height 16
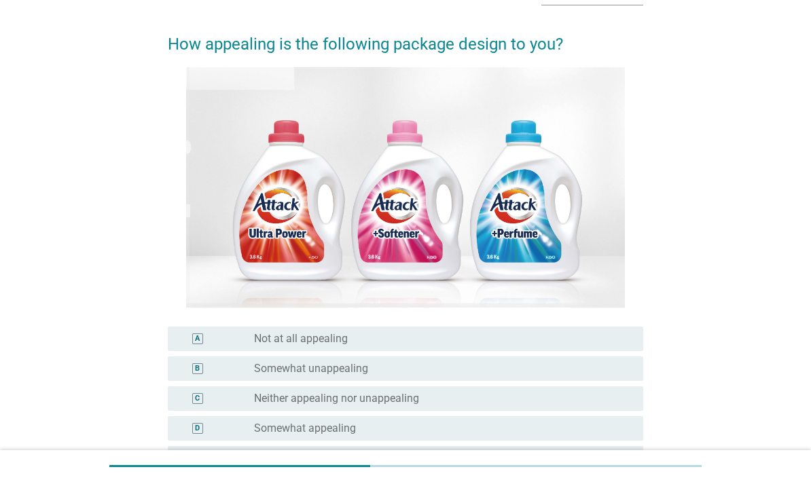
scroll to position [88, 0]
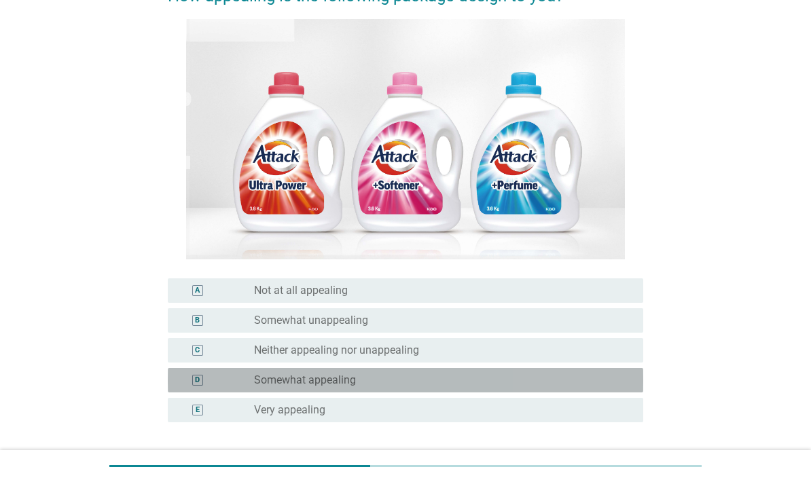
click at [612, 388] on div "D radio_button_unchecked Somewhat appealing" at bounding box center [405, 380] width 475 height 24
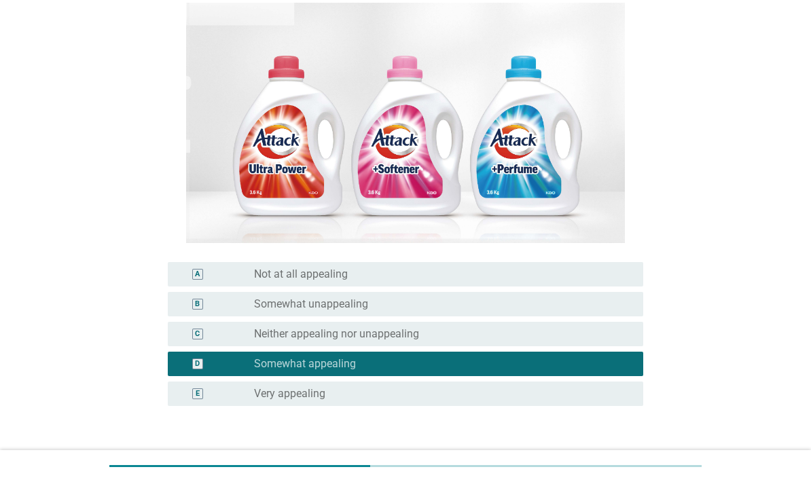
scroll to position [152, 0]
click at [623, 477] on div "Next" at bounding box center [608, 468] width 38 height 16
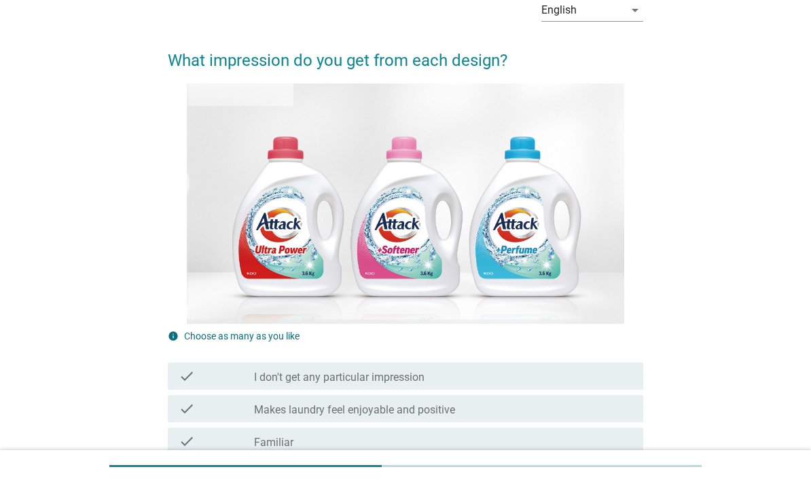
scroll to position [72, 0]
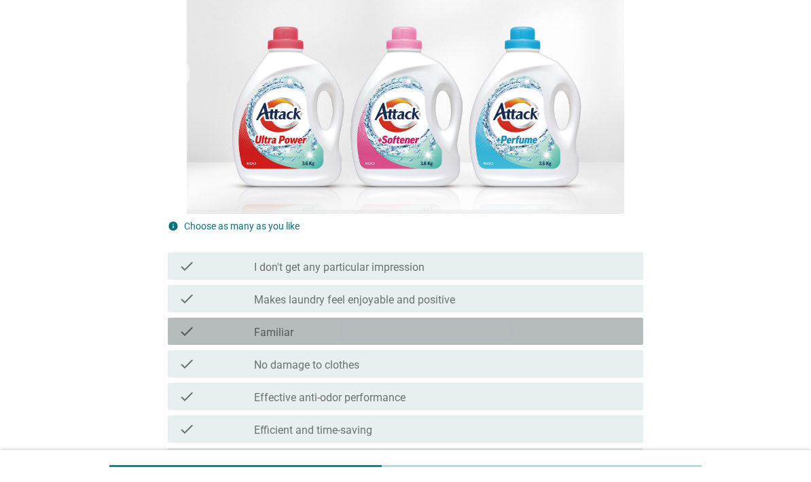
click at [503, 340] on div "check_box_outline_blank Familiar" at bounding box center [443, 331] width 378 height 16
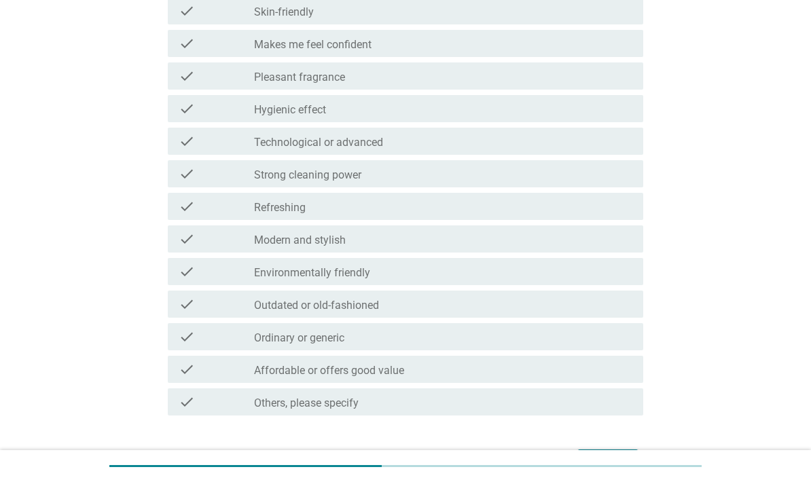
scroll to position [811, 0]
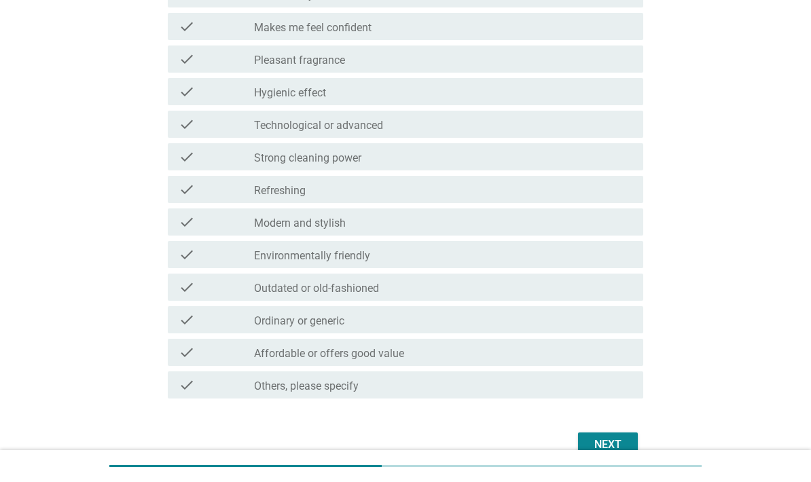
click at [636, 458] on button "Next" at bounding box center [608, 445] width 60 height 24
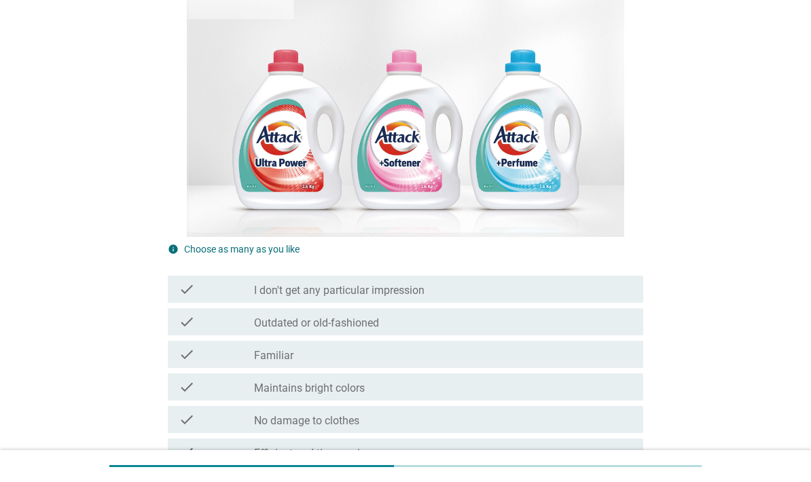
scroll to position [162, 0]
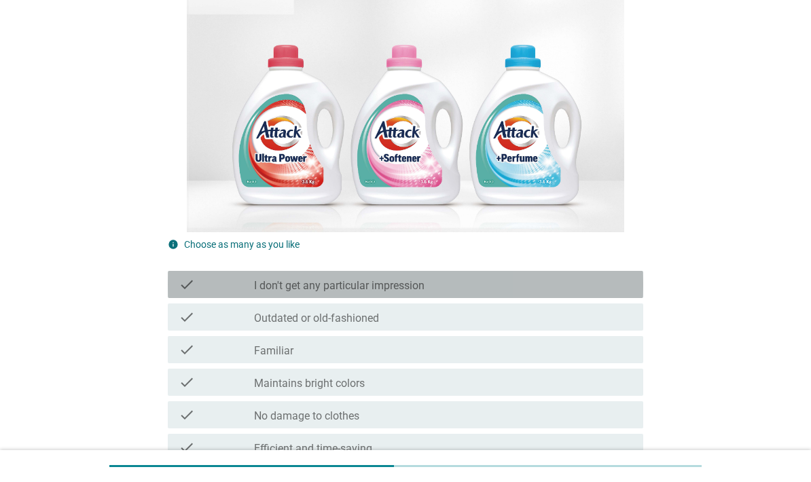
click at [580, 293] on div "check_box_outline_blank I don't get any particular impression" at bounding box center [443, 284] width 378 height 16
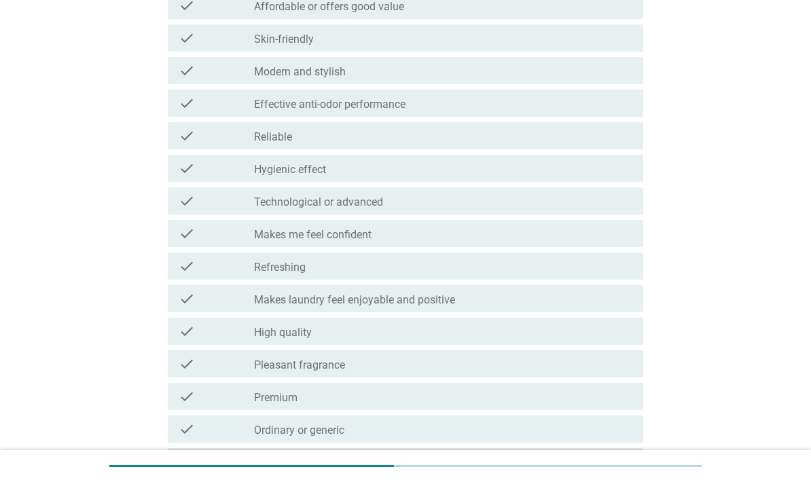
scroll to position [849, 0]
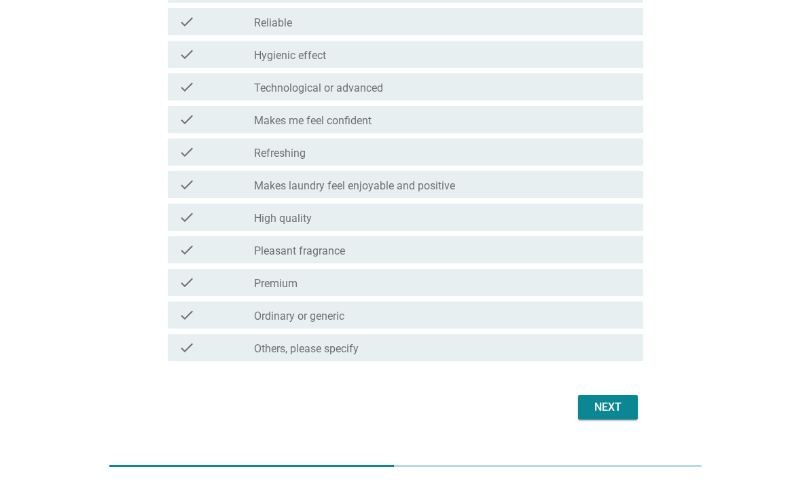
click at [612, 416] on div "Next" at bounding box center [608, 407] width 38 height 16
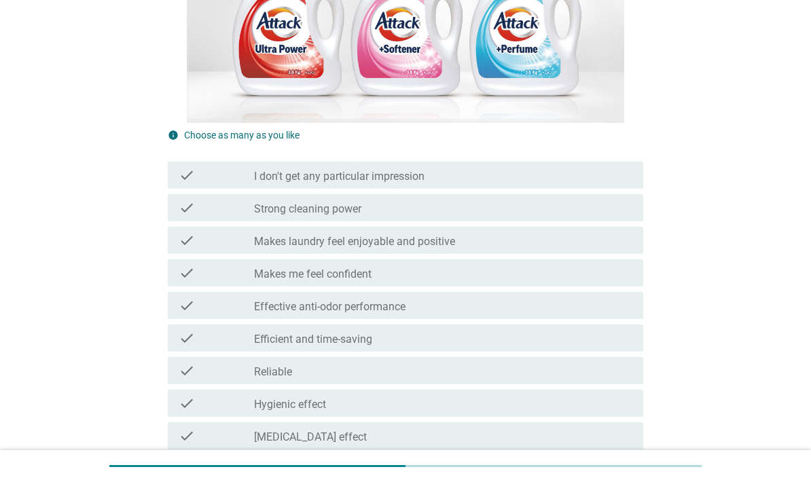
scroll to position [314, 0]
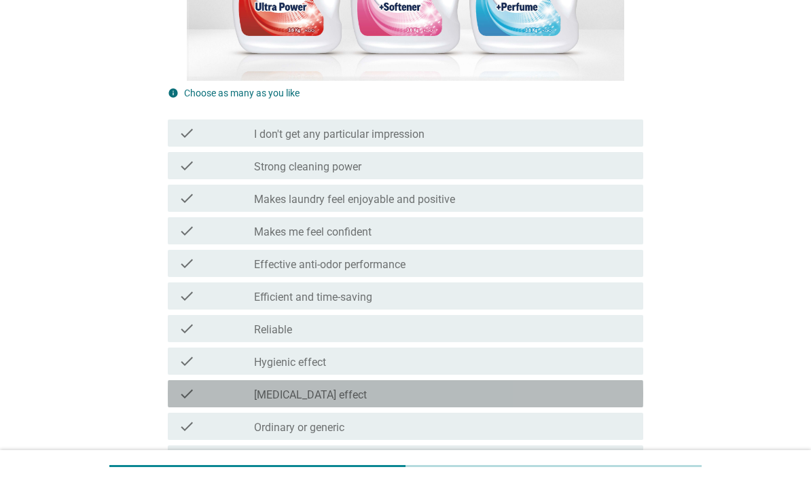
click at [531, 402] on div "check_box_outline_blank [MEDICAL_DATA] effect" at bounding box center [443, 394] width 378 height 16
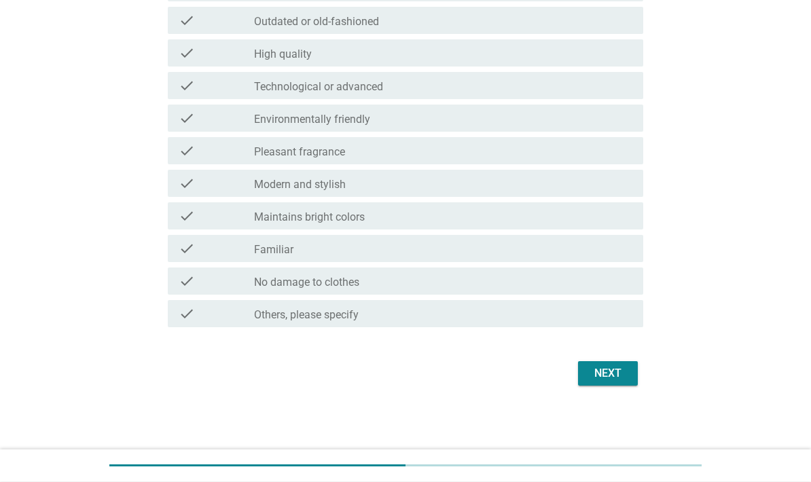
scroll to position [896, 0]
click at [608, 382] on div "Next" at bounding box center [608, 374] width 38 height 16
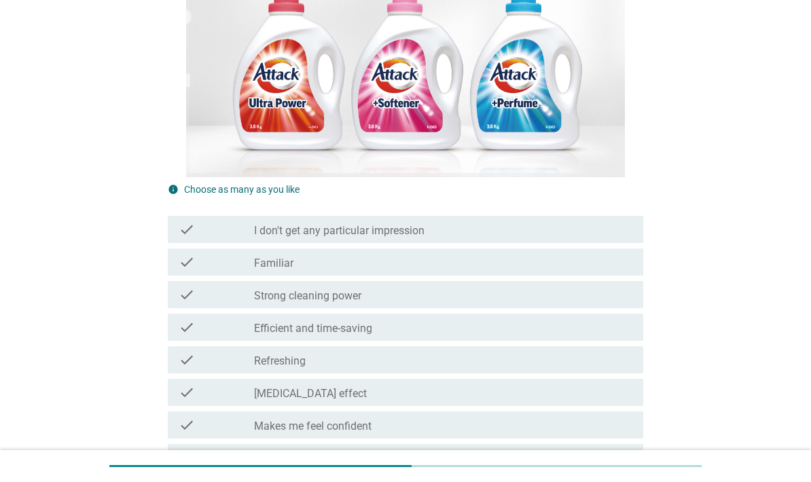
scroll to position [219, 0]
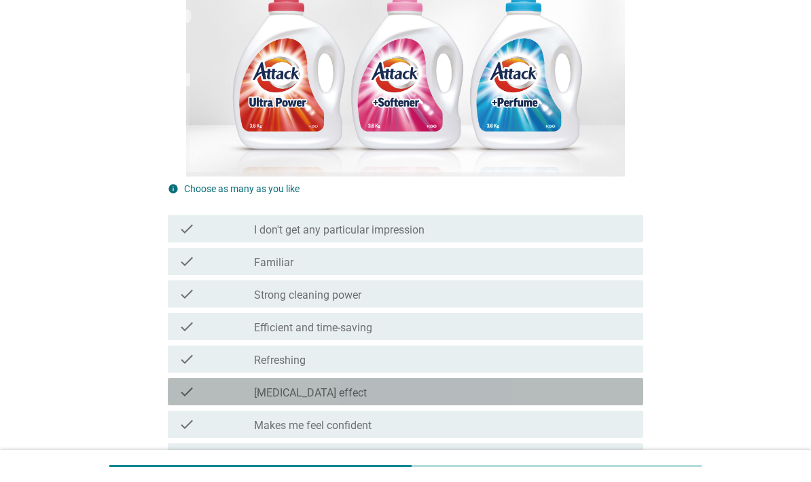
click at [499, 400] on div "check_box_outline_blank [MEDICAL_DATA] effect" at bounding box center [443, 392] width 378 height 16
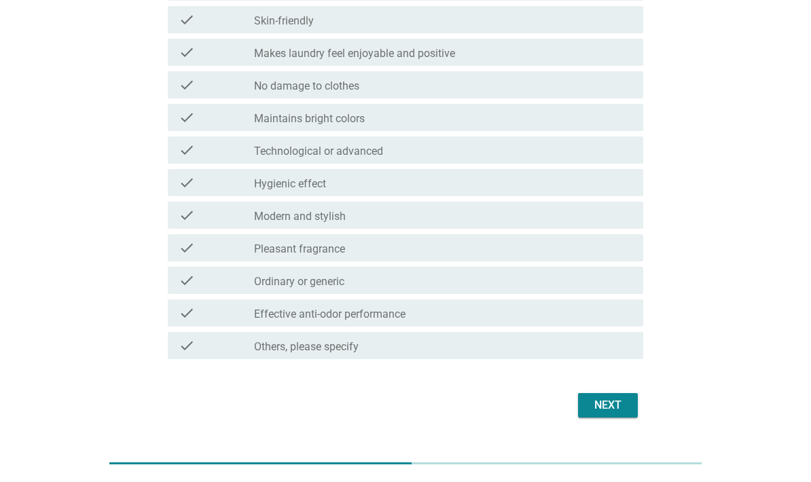
scroll to position [903, 0]
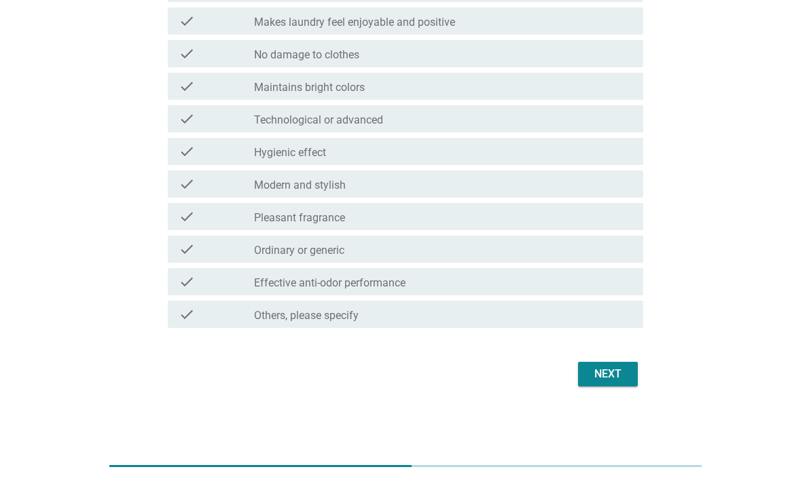
click at [611, 380] on div "Next" at bounding box center [608, 374] width 38 height 16
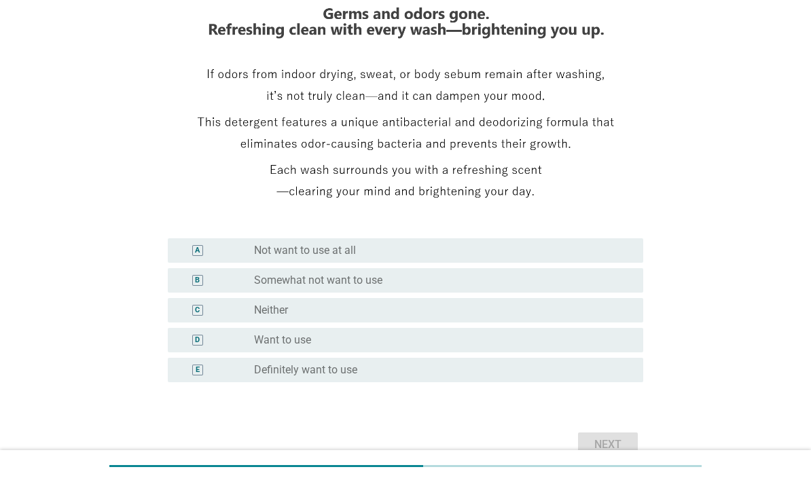
scroll to position [200, 0]
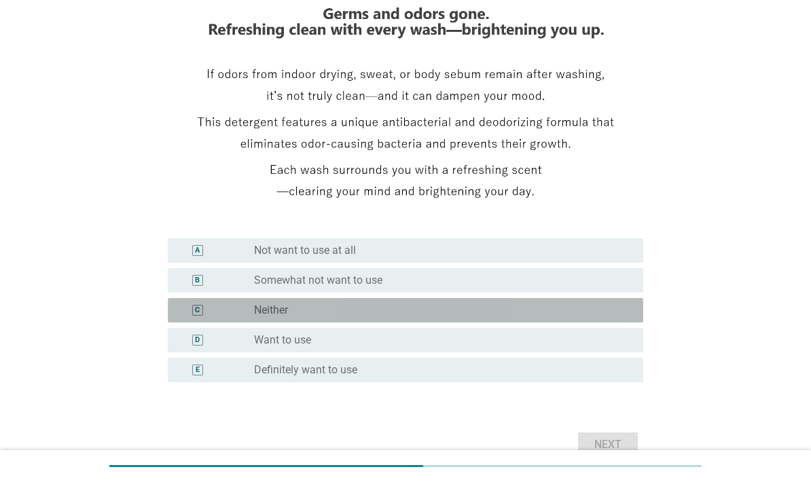
click at [557, 317] on div "radio_button_unchecked Neither" at bounding box center [437, 311] width 367 height 14
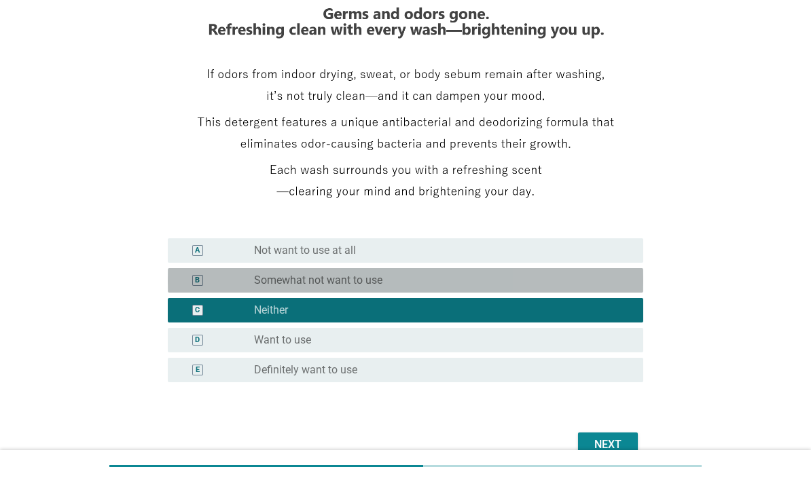
click at [593, 287] on div "radio_button_unchecked Somewhat not want to use" at bounding box center [437, 281] width 367 height 14
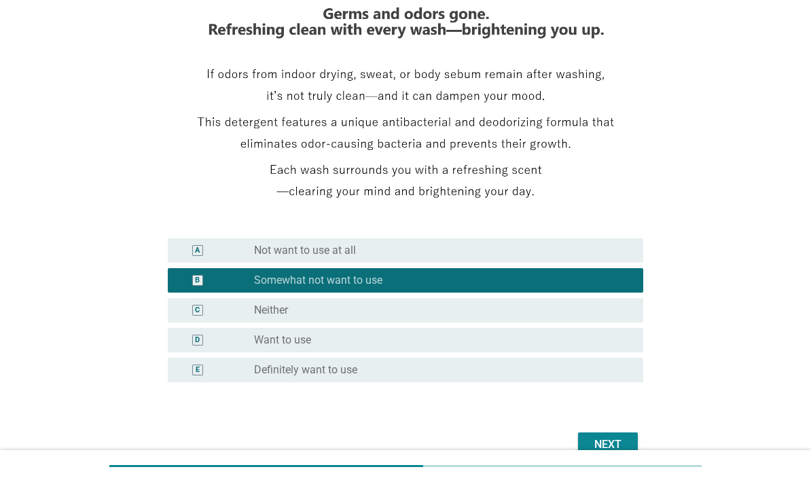
click at [544, 347] on div "radio_button_unchecked Want to use" at bounding box center [437, 340] width 367 height 14
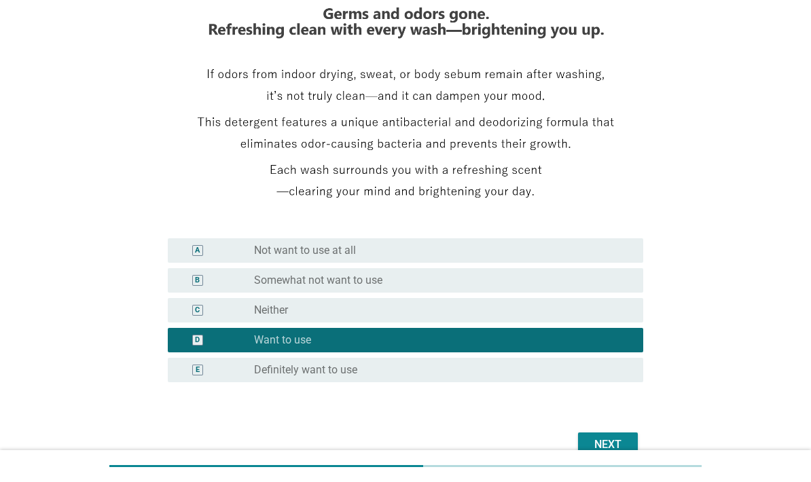
scroll to position [202, 0]
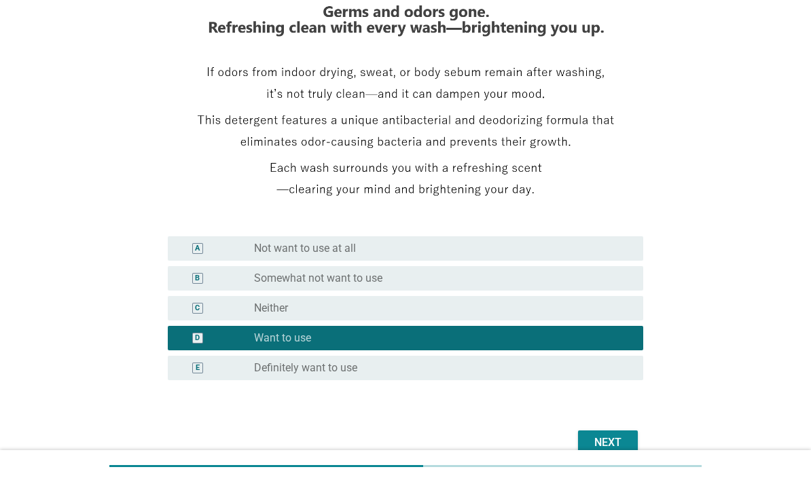
click at [619, 451] on div "Next" at bounding box center [608, 443] width 38 height 16
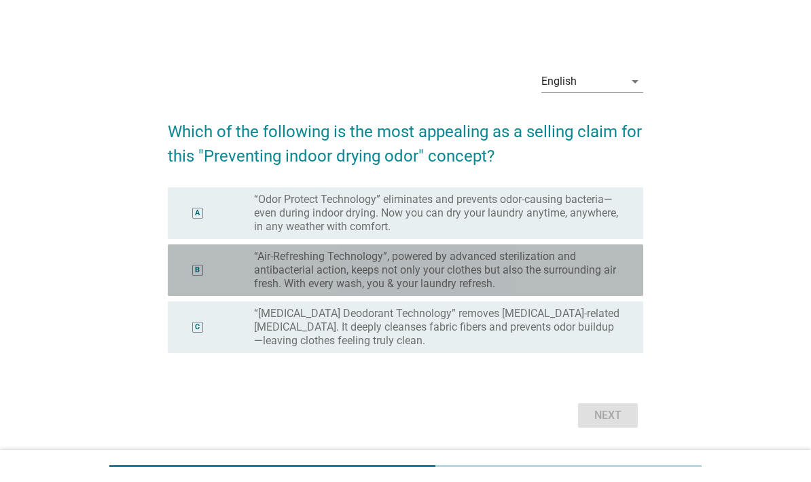
click at [604, 291] on label "“Air-Refreshing Technology”, powered by advanced sterilization and antibacteria…" at bounding box center [437, 270] width 367 height 41
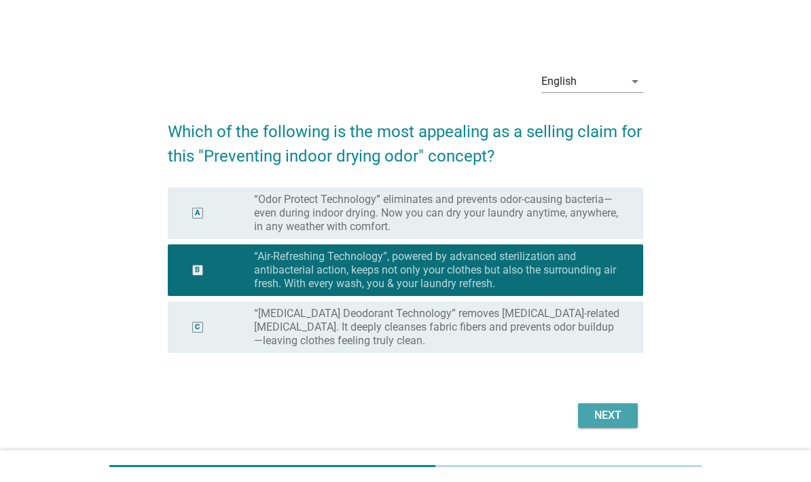
click at [614, 424] on div "Next" at bounding box center [608, 415] width 38 height 16
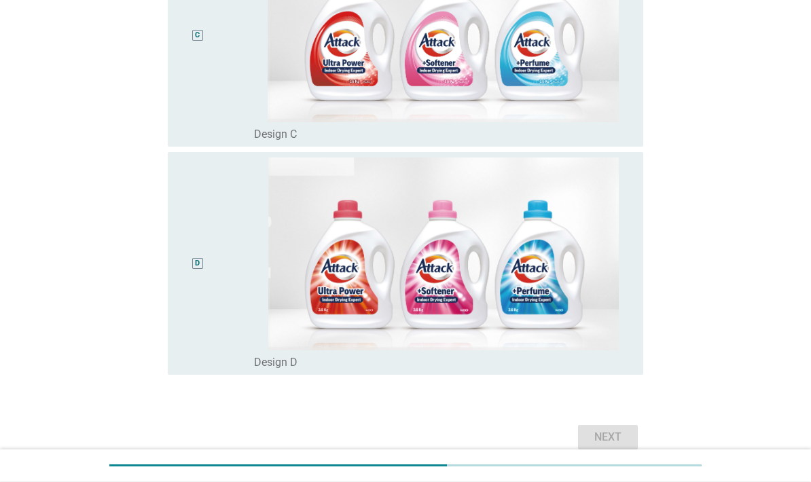
scroll to position [720, 0]
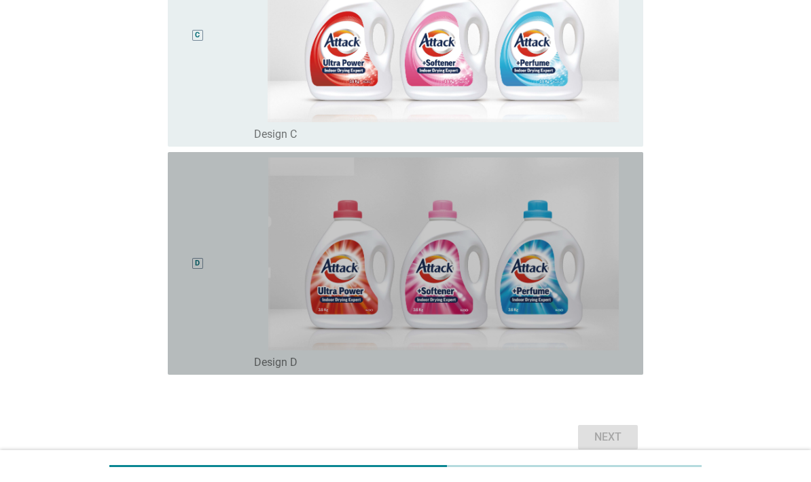
click at [582, 331] on img at bounding box center [443, 254] width 378 height 193
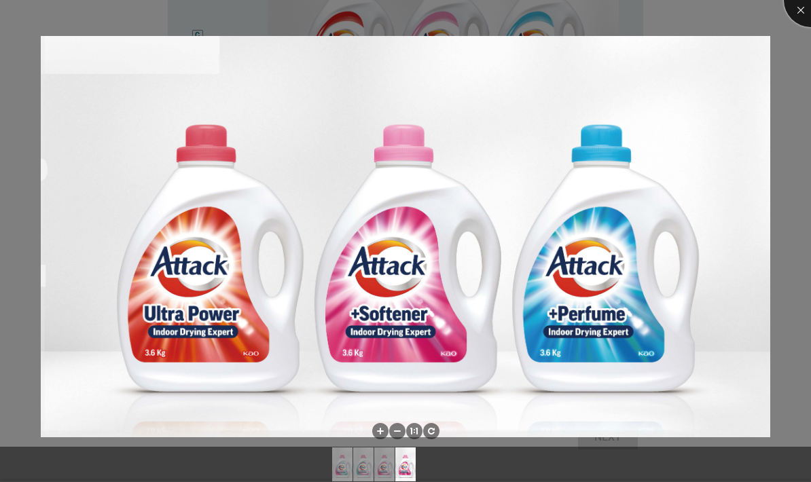
click at [796, 9] on div at bounding box center [811, 0] width 54 height 54
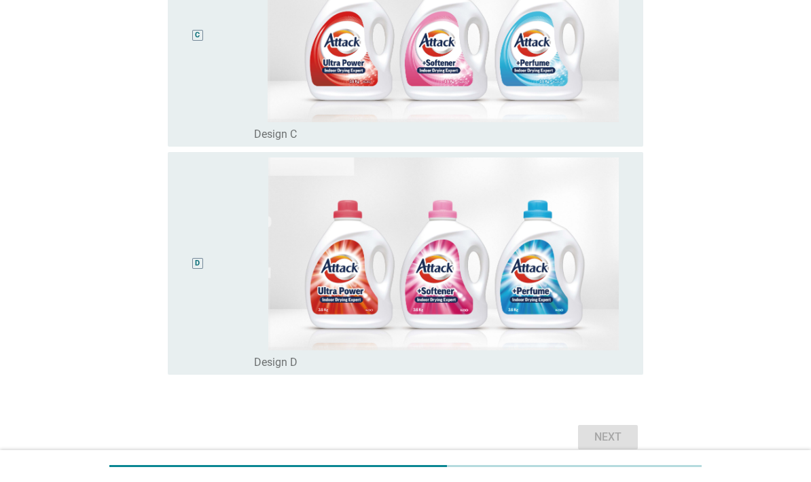
click at [213, 335] on div "D" at bounding box center [198, 264] width 38 height 212
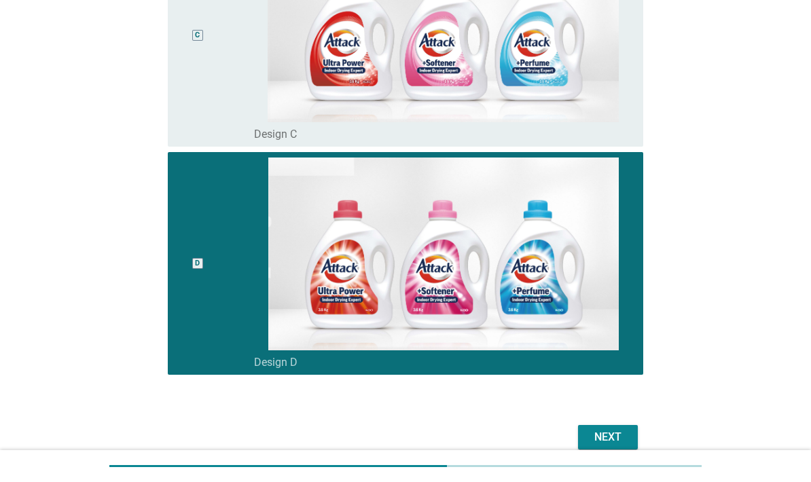
click at [616, 445] on div "Next" at bounding box center [608, 437] width 38 height 16
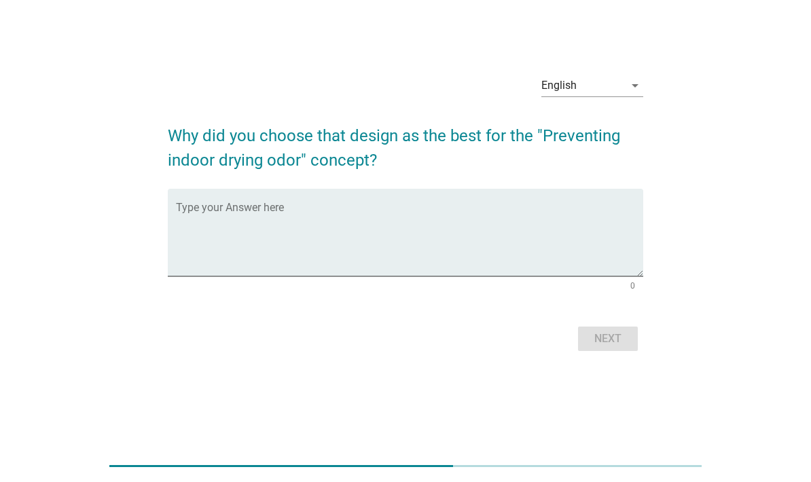
scroll to position [0, 0]
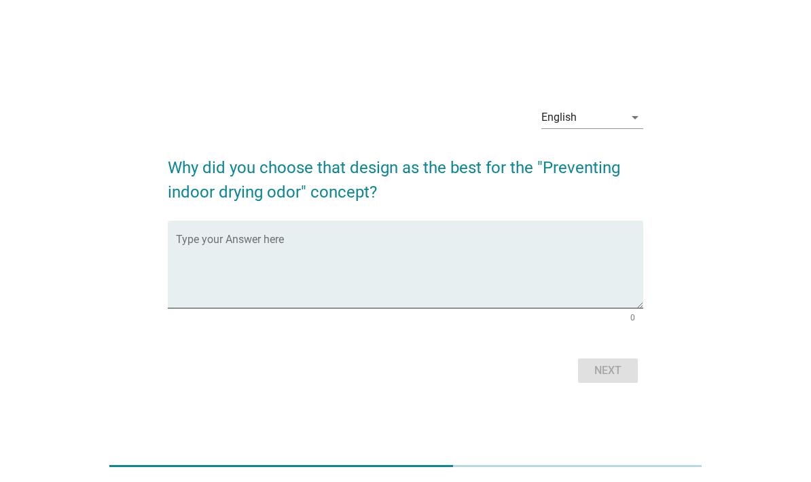
click at [596, 296] on textarea "Type your Answer here" at bounding box center [409, 272] width 467 height 71
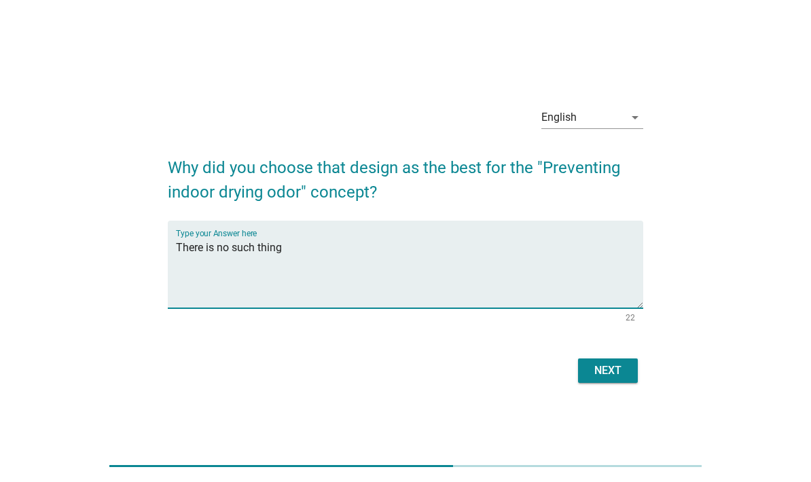
type textarea "There is no such thing"
click at [628, 381] on div "Next" at bounding box center [405, 370] width 475 height 33
click at [627, 383] on button "Next" at bounding box center [608, 371] width 60 height 24
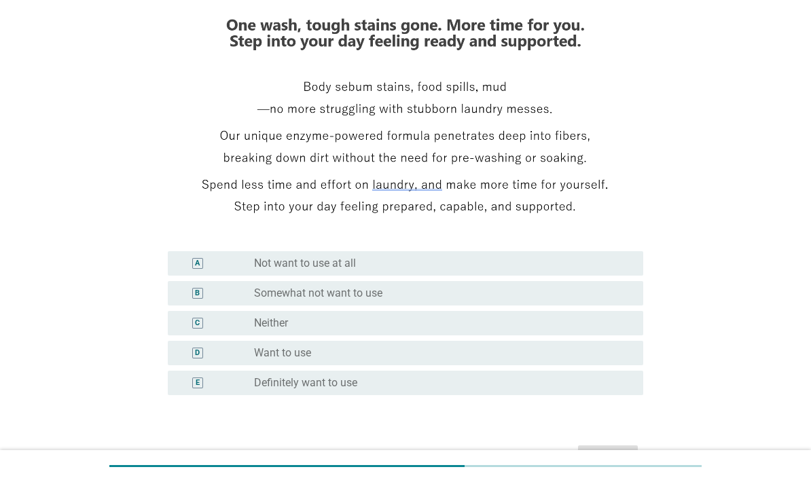
scroll to position [187, 0]
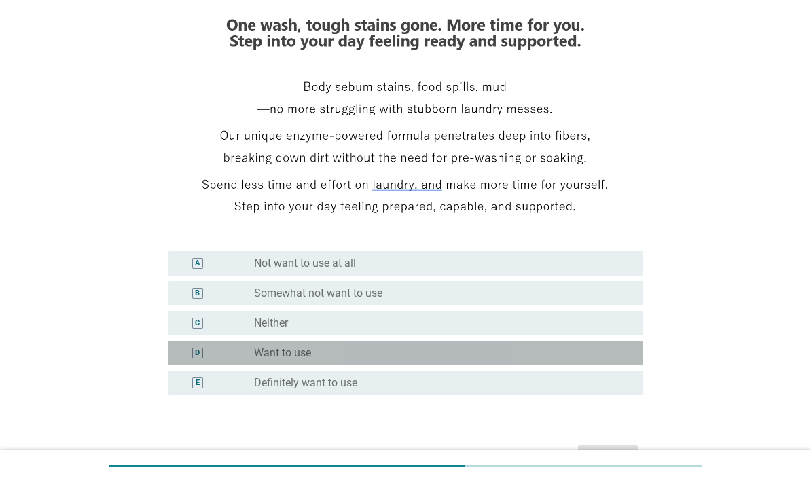
click at [197, 359] on div "D" at bounding box center [197, 354] width 5 height 12
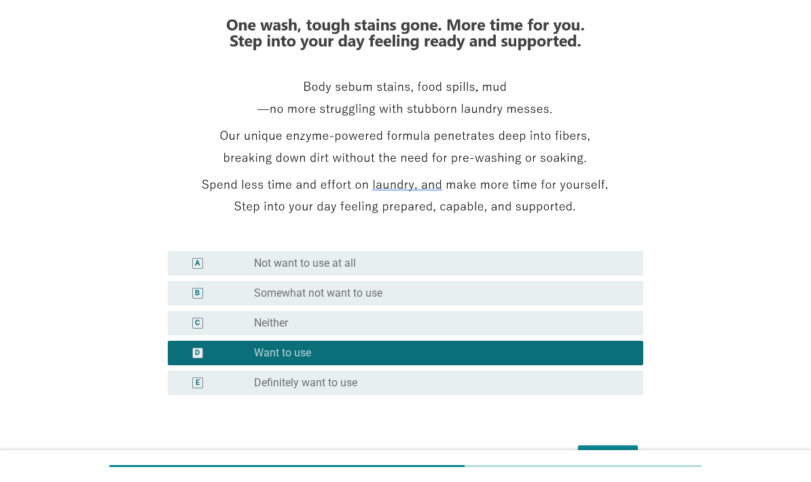
click at [632, 470] on button "Next" at bounding box center [608, 457] width 60 height 24
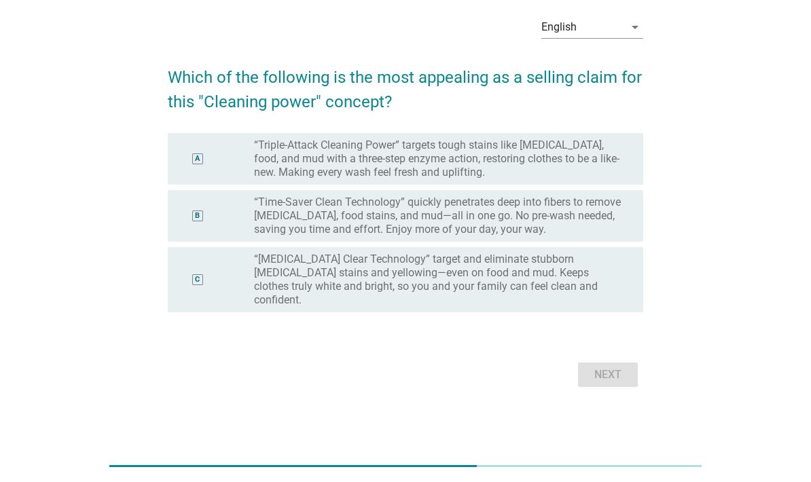
scroll to position [0, 0]
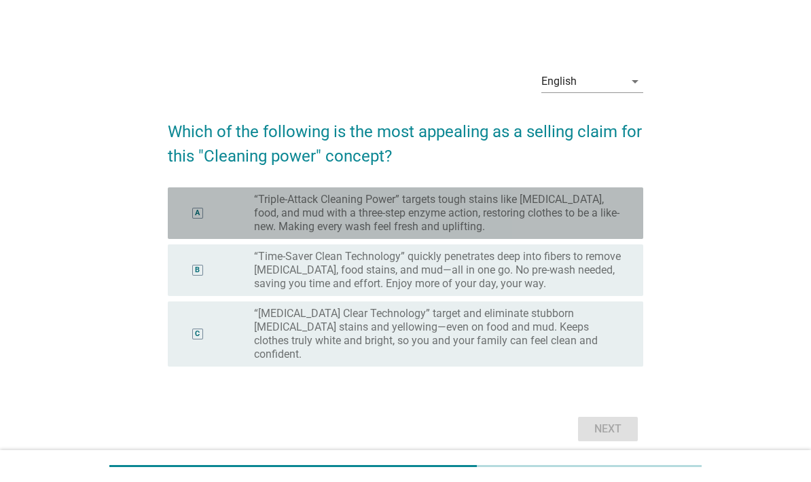
click at [204, 234] on div "A" at bounding box center [198, 213] width 38 height 41
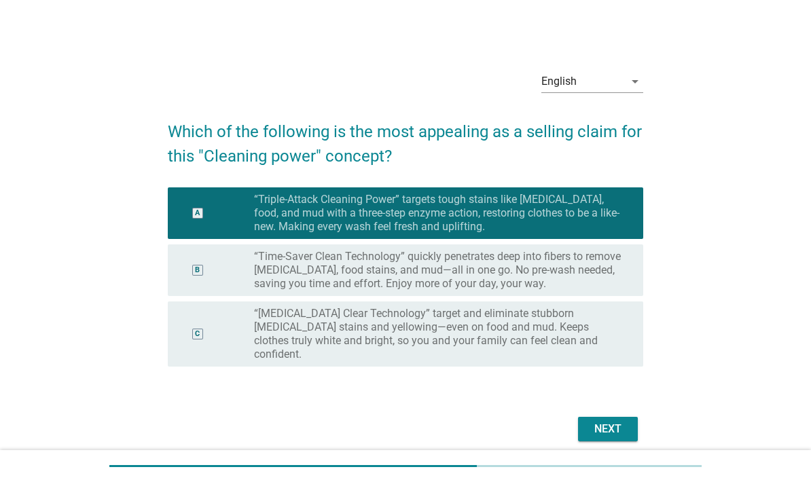
click at [607, 436] on div "Next" at bounding box center [608, 429] width 38 height 16
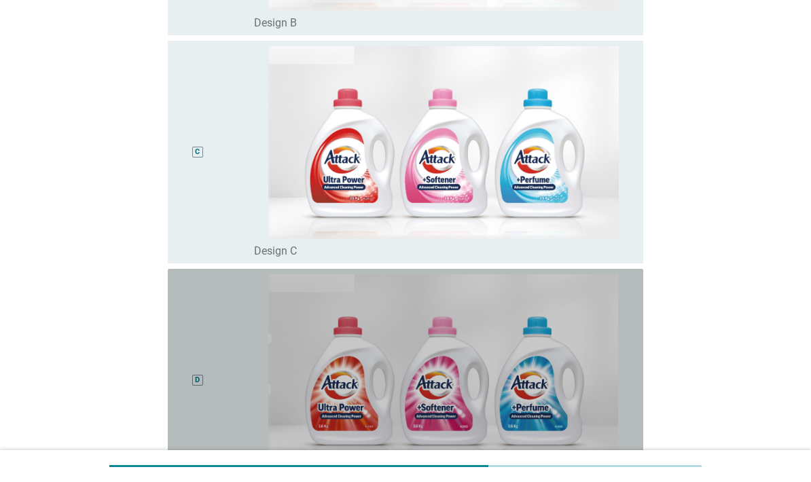
click at [195, 424] on div "D" at bounding box center [198, 380] width 38 height 212
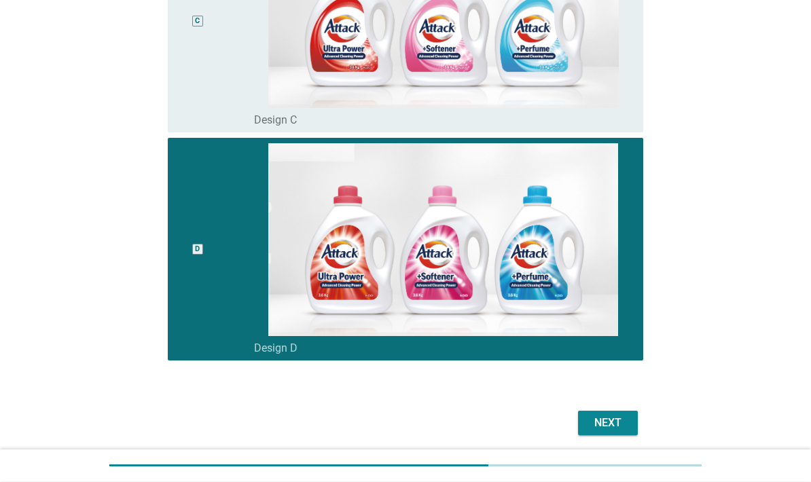
click at [625, 432] on div "Next" at bounding box center [608, 424] width 38 height 16
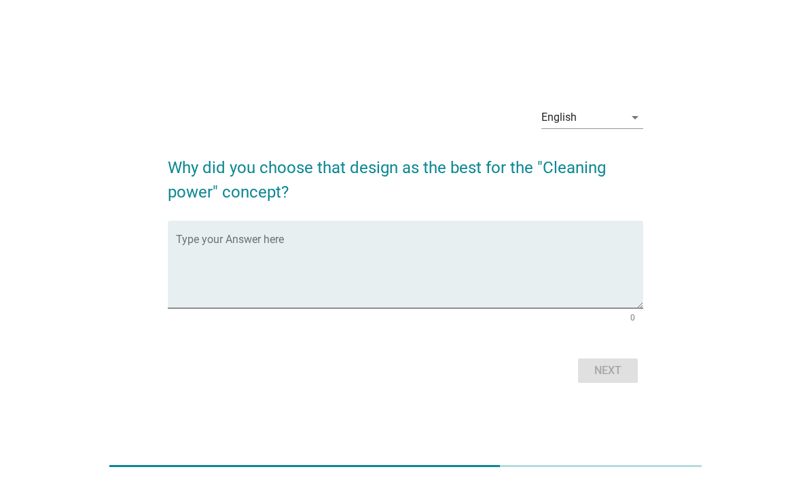
click at [607, 297] on textarea "Type your Answer here" at bounding box center [409, 272] width 467 height 71
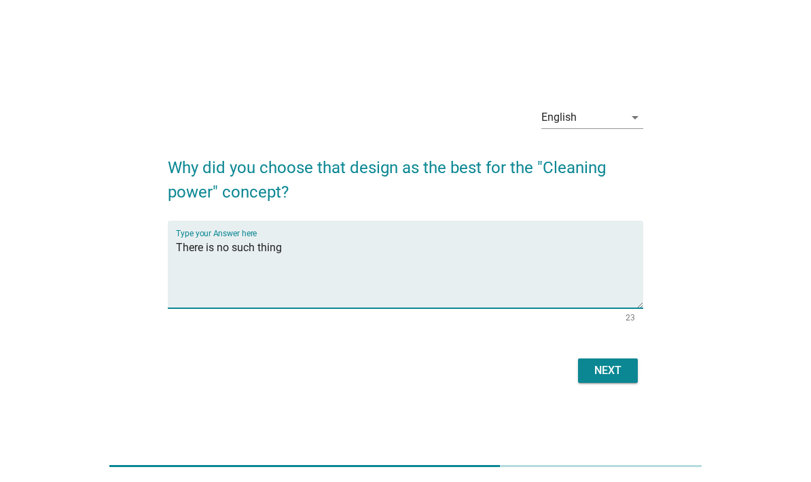
type textarea "There is no such thing"
click at [629, 383] on button "Next" at bounding box center [608, 371] width 60 height 24
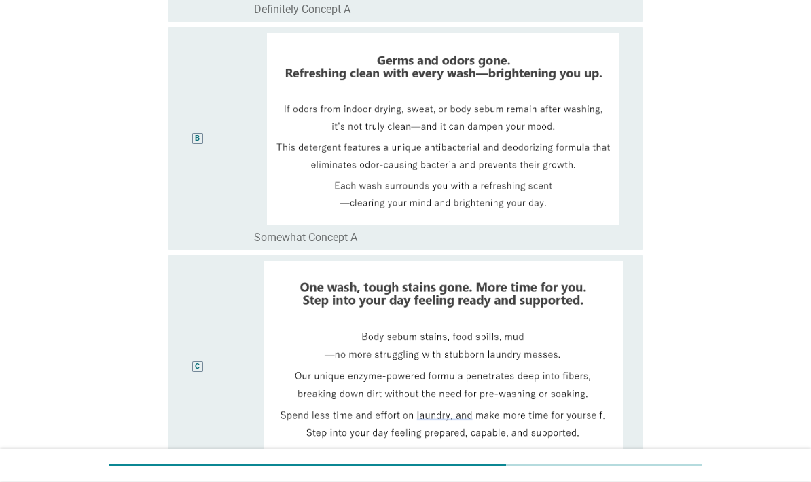
scroll to position [364, 0]
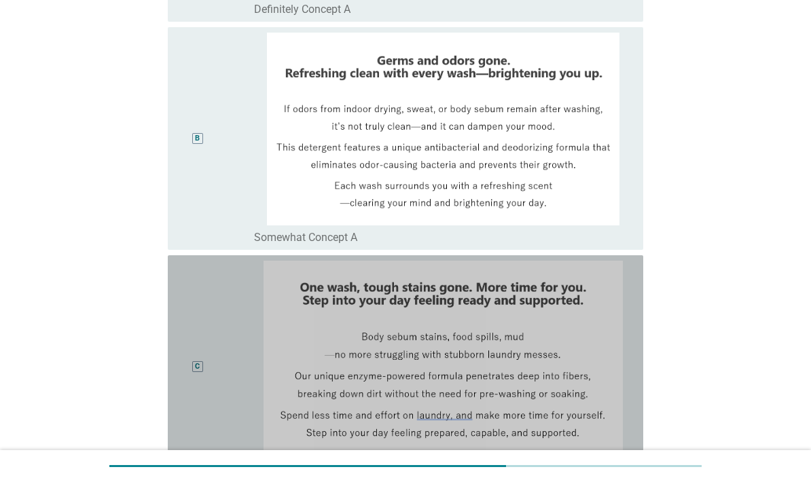
click at [200, 378] on div "C" at bounding box center [198, 367] width 38 height 212
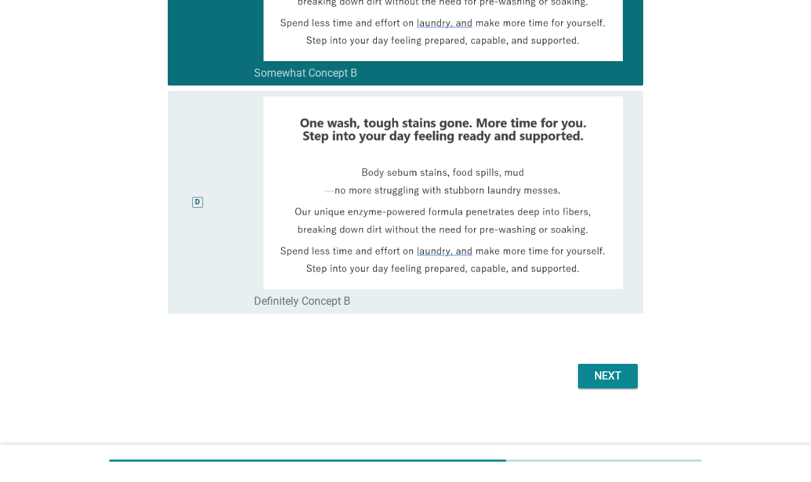
scroll to position [805, 0]
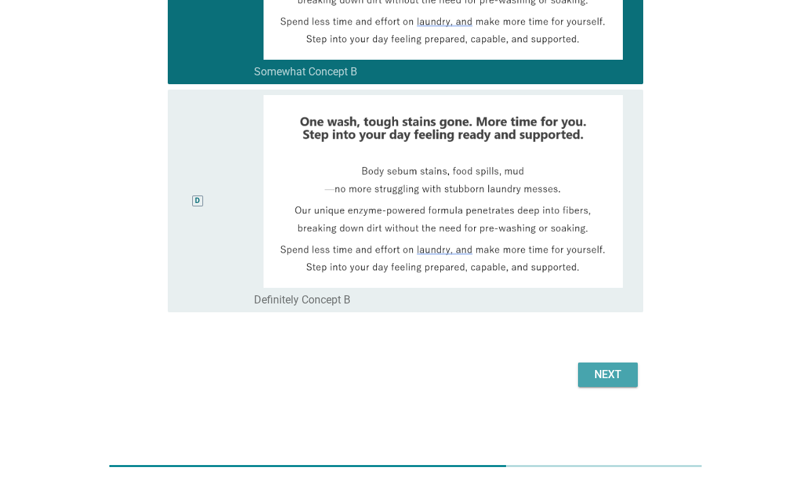
click at [613, 376] on div "Next" at bounding box center [608, 375] width 38 height 16
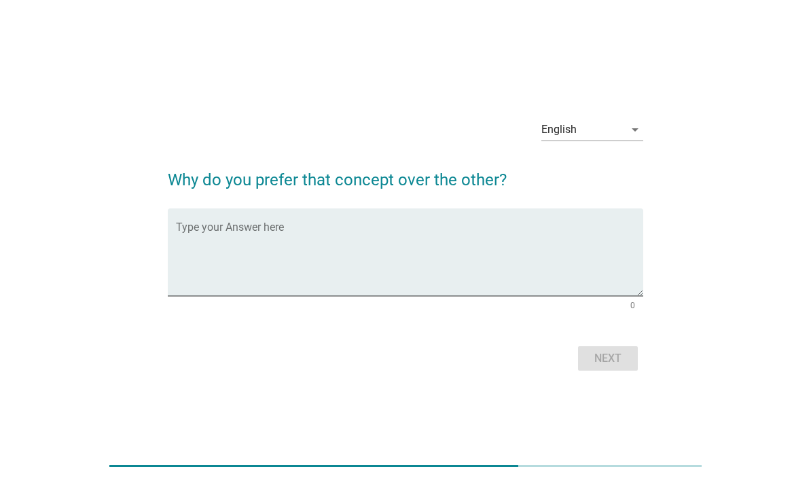
click at [170, 282] on div "Type your Answer here" at bounding box center [405, 252] width 475 height 88
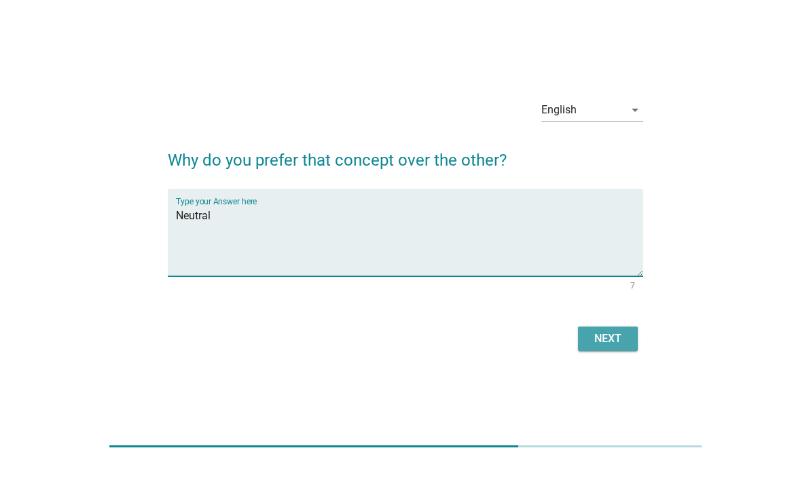
type textarea "Neutral"
click at [614, 364] on div "Next" at bounding box center [608, 358] width 38 height 16
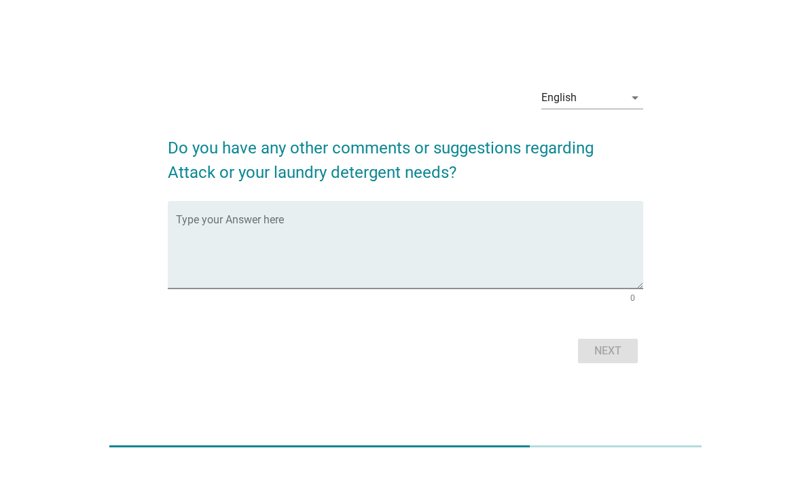
scroll to position [20, 0]
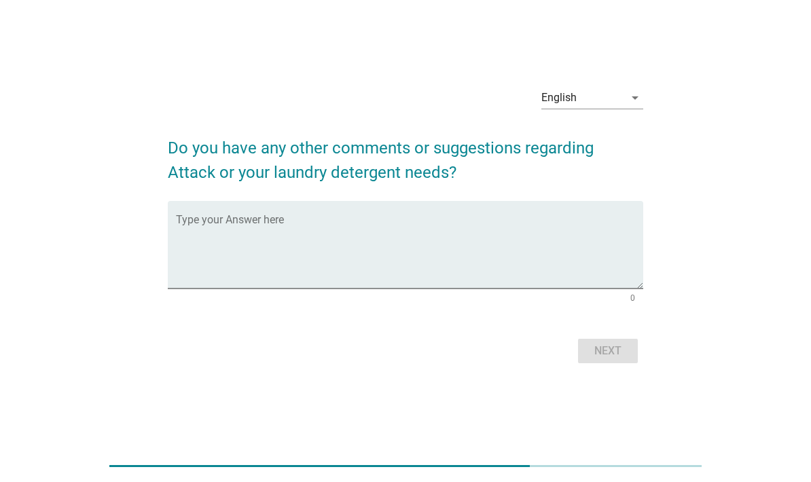
click at [586, 289] on textarea "Type your Answer here" at bounding box center [409, 252] width 467 height 71
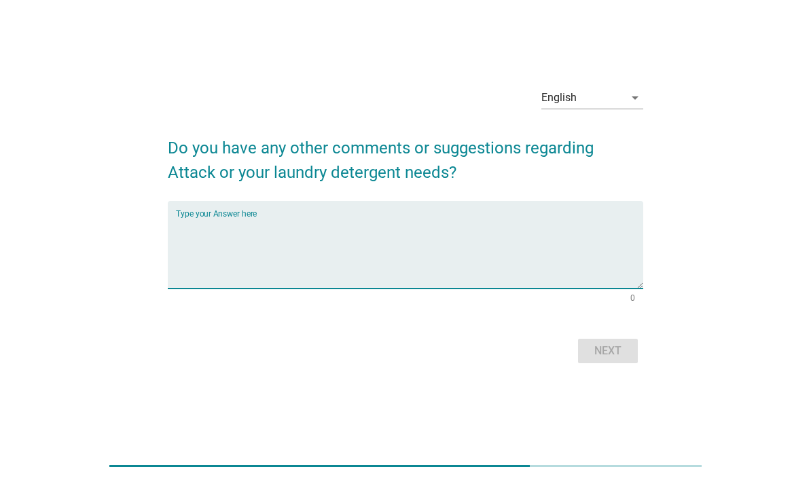
scroll to position [19, 0]
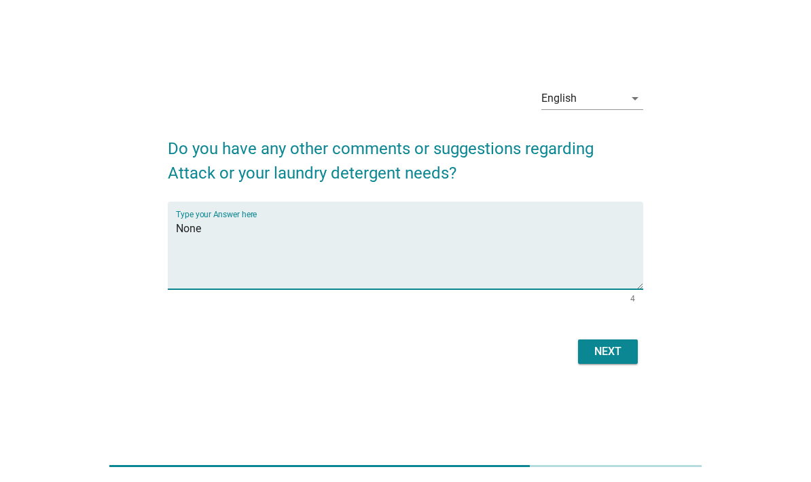
type textarea "None"
click at [608, 360] on div "Next" at bounding box center [608, 352] width 38 height 16
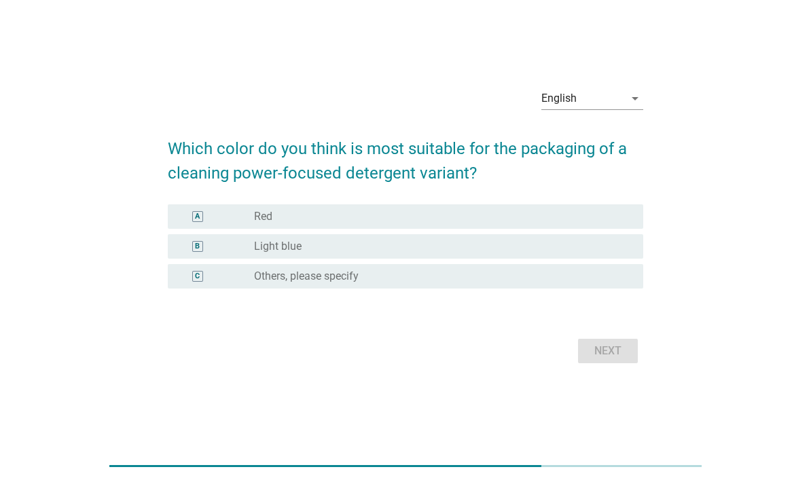
scroll to position [20, 0]
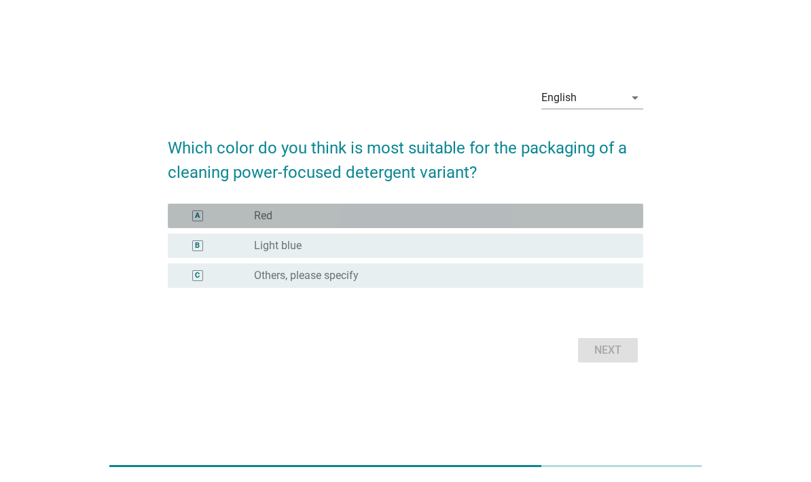
click at [180, 223] on div "A" at bounding box center [198, 216] width 38 height 14
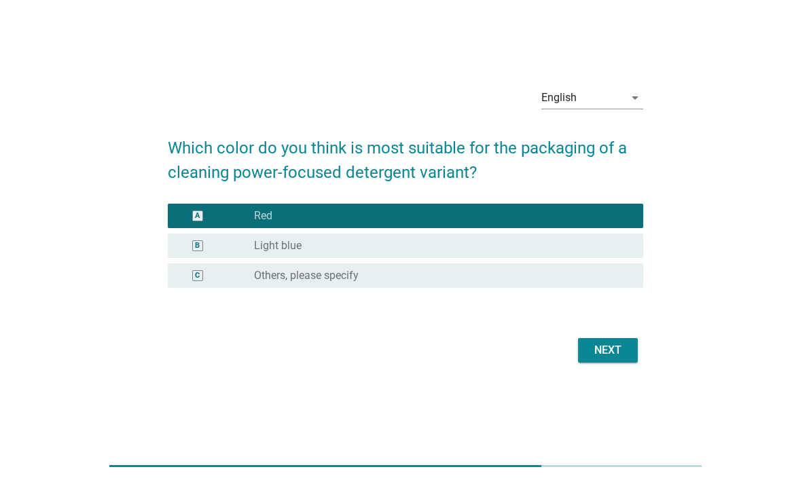
click at [620, 359] on div "Next" at bounding box center [608, 350] width 38 height 16
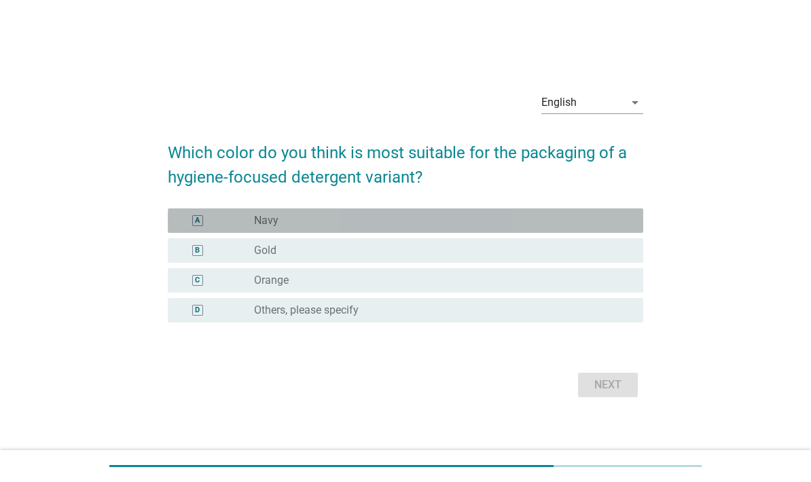
click at [196, 233] on div "A radio_button_unchecked Navy" at bounding box center [405, 220] width 475 height 24
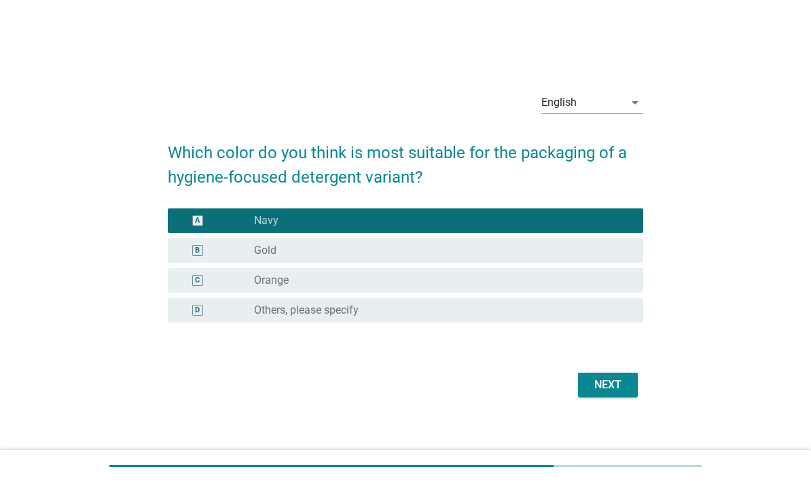
click at [627, 397] on button "Next" at bounding box center [608, 385] width 60 height 24
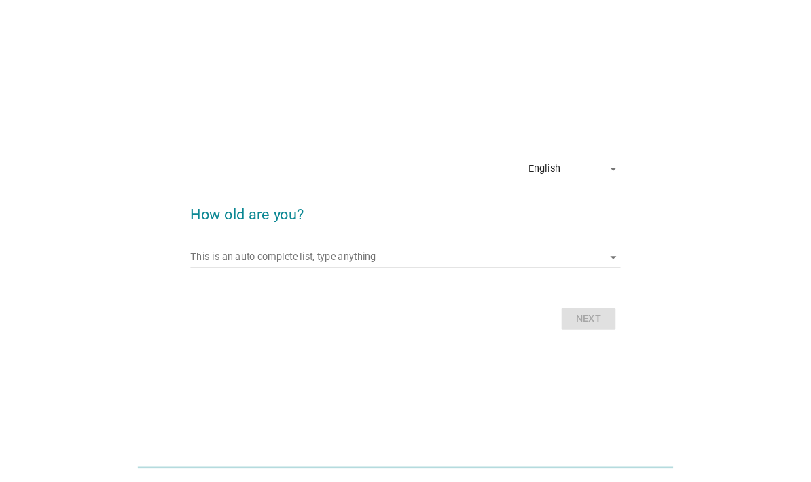
scroll to position [84, 0]
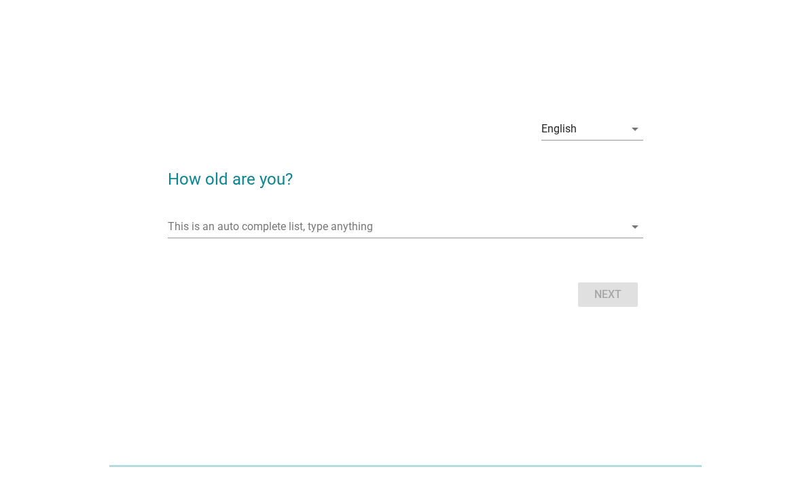
click at [384, 216] on input "This is an auto complete list, type anything" at bounding box center [396, 227] width 456 height 22
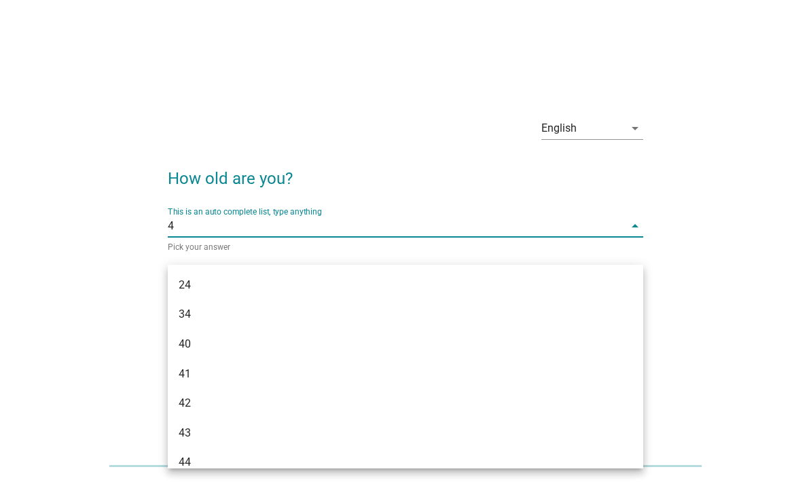
type input "40"
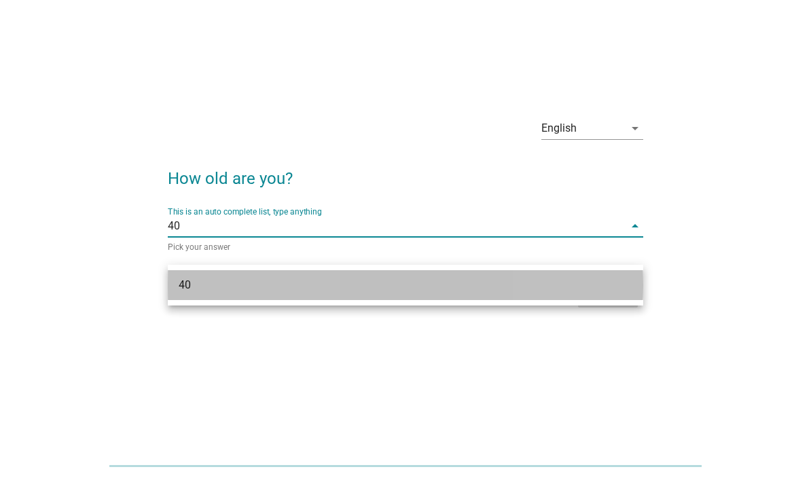
click at [260, 277] on div "40" at bounding box center [387, 285] width 416 height 16
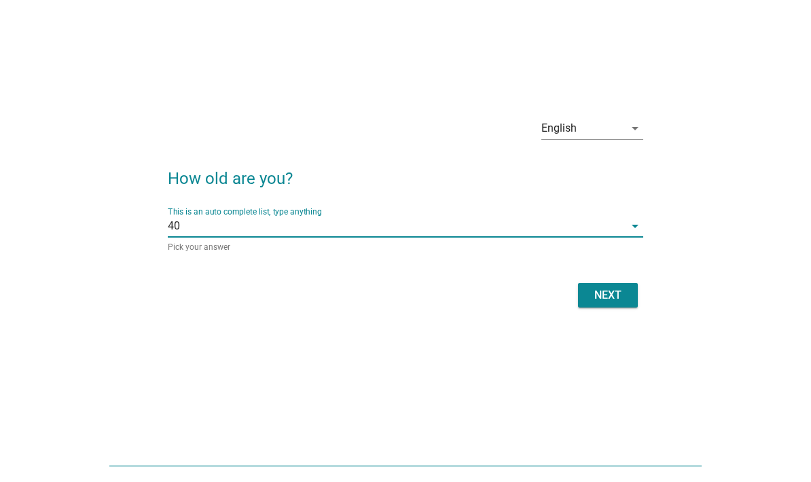
click at [608, 287] on div "Next" at bounding box center [608, 295] width 38 height 16
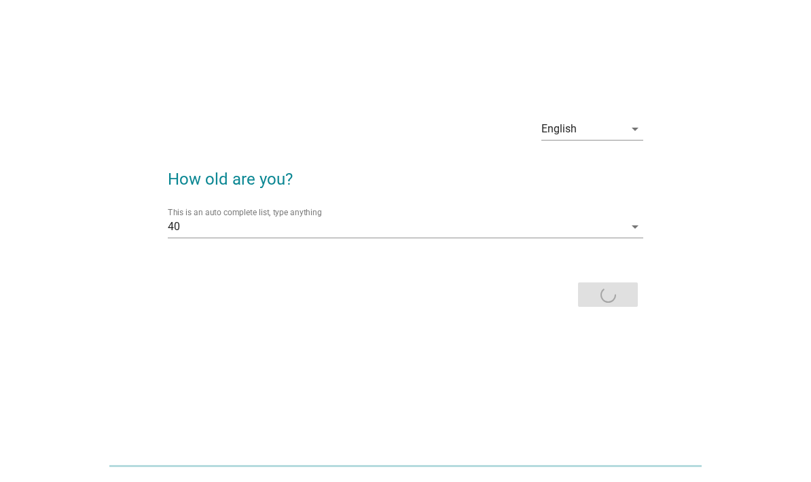
scroll to position [0, 0]
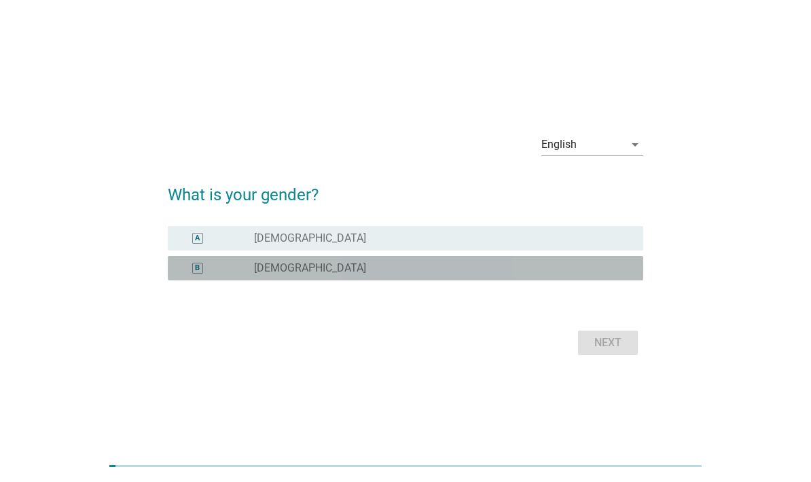
click at [402, 280] on div "B radio_button_unchecked Female" at bounding box center [405, 268] width 475 height 24
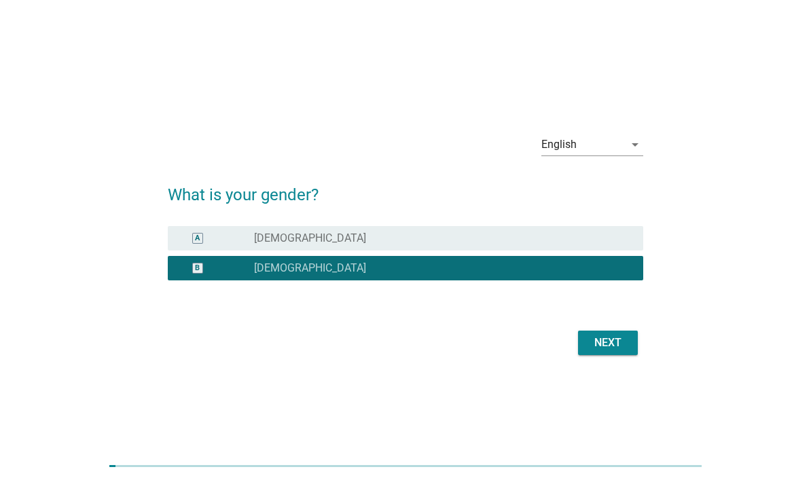
click at [626, 351] on div "Next" at bounding box center [608, 343] width 38 height 16
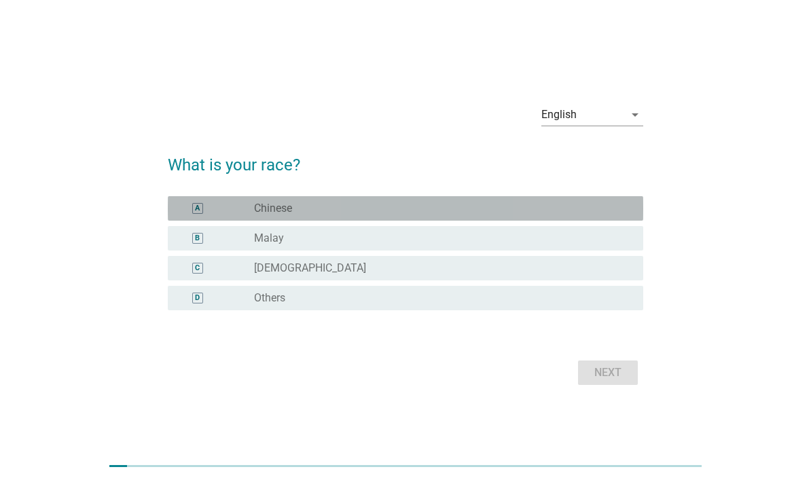
click at [598, 221] on div "A radio_button_unchecked Chinese" at bounding box center [405, 208] width 475 height 24
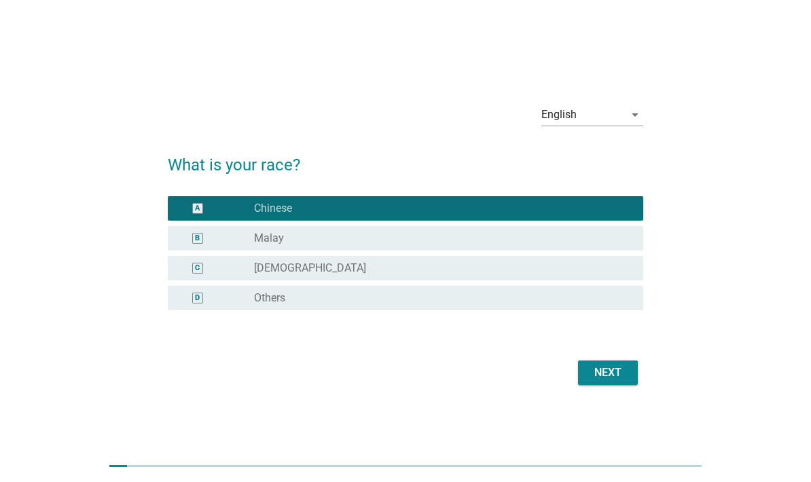
click at [617, 385] on button "Next" at bounding box center [608, 373] width 60 height 24
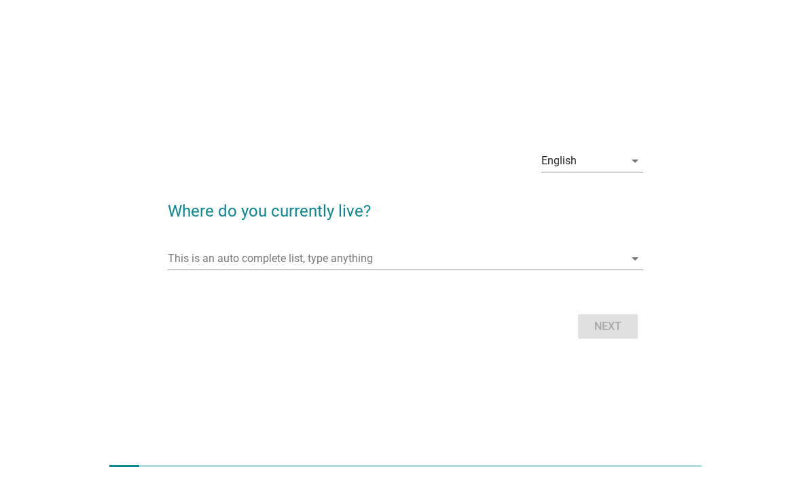
click at [579, 270] on input "This is an auto complete list, type anything" at bounding box center [396, 259] width 456 height 22
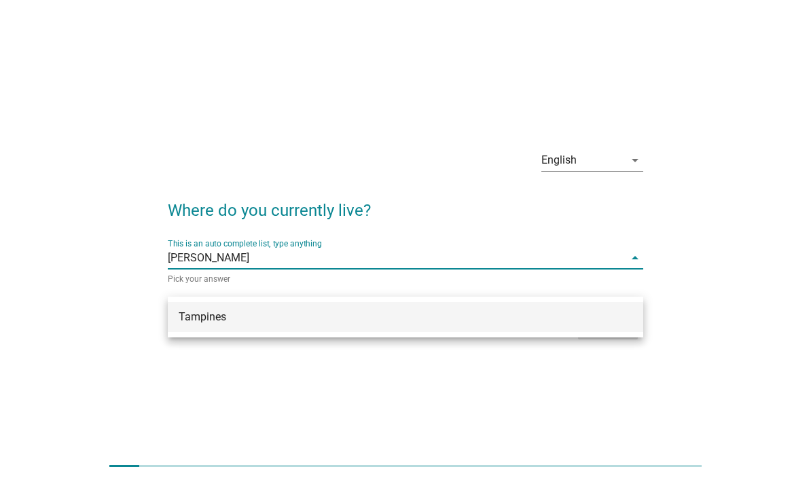
type input "Tamp"
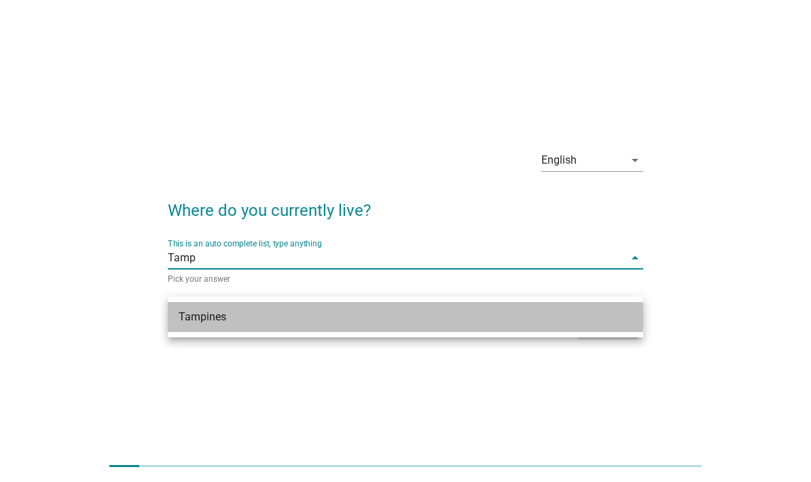
click at [259, 319] on div "Tampines" at bounding box center [387, 317] width 416 height 16
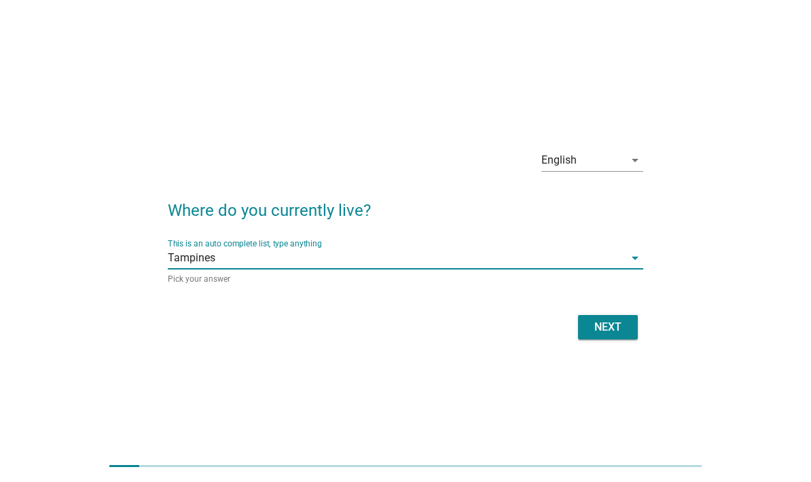
click at [615, 335] on div "Next" at bounding box center [608, 327] width 38 height 16
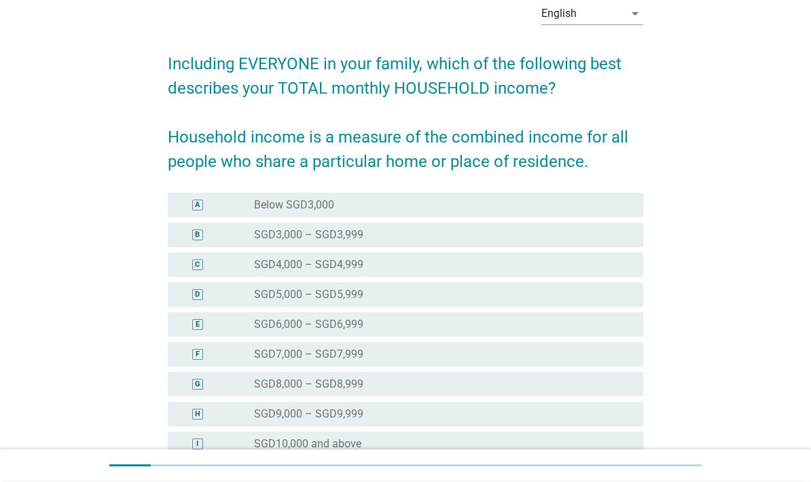
scroll to position [69, 0]
click at [175, 443] on div "I radio_button_unchecked SGD10,000 and above" at bounding box center [405, 443] width 475 height 24
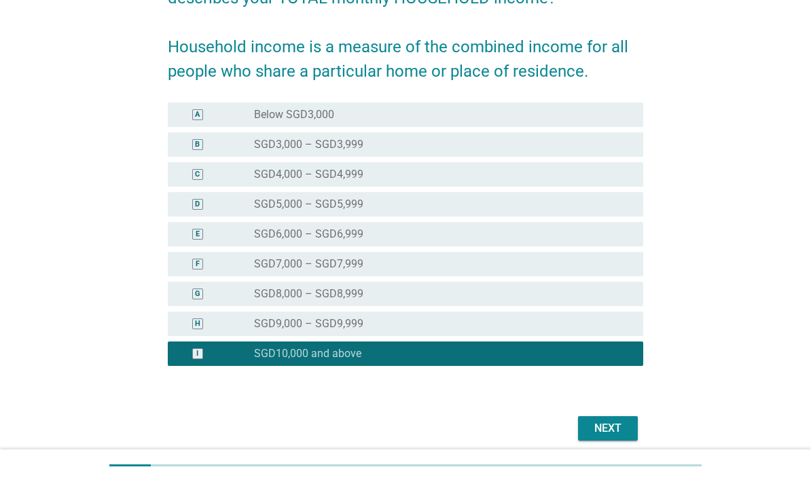
scroll to position [212, 0]
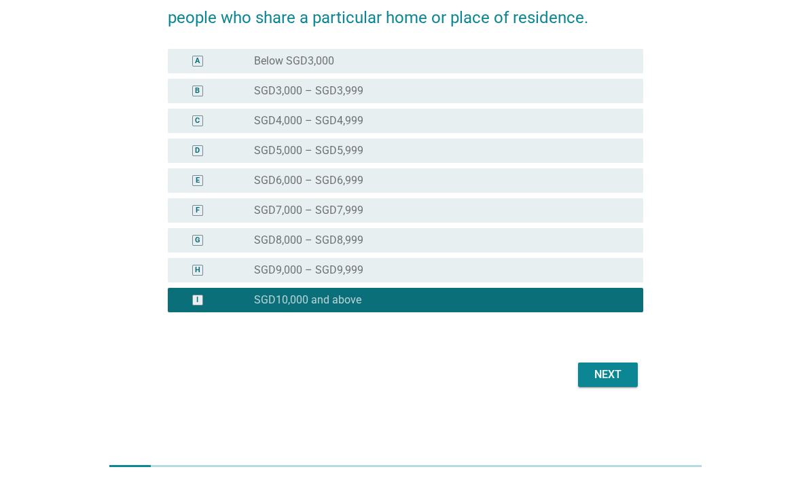
click at [608, 380] on div "Next" at bounding box center [608, 375] width 38 height 16
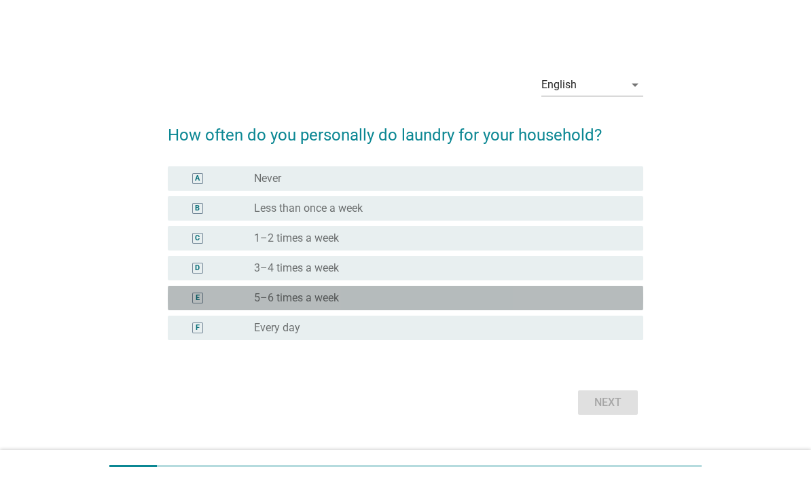
click at [191, 305] on div "E" at bounding box center [198, 298] width 38 height 14
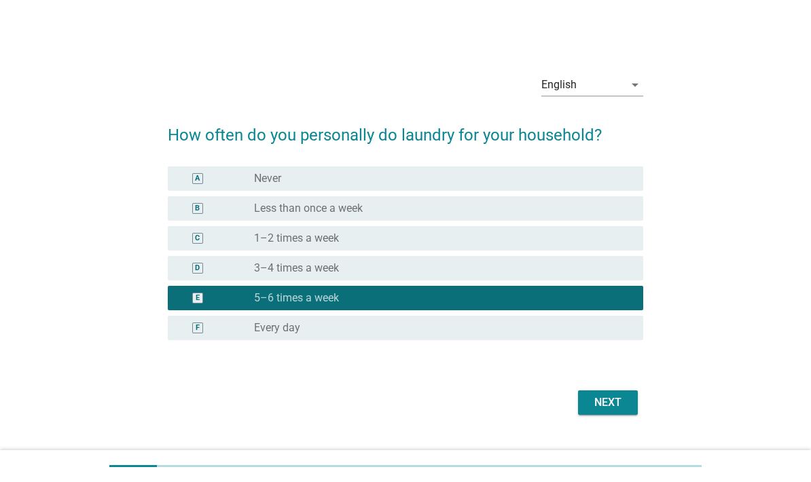
click at [619, 411] on div "Next" at bounding box center [608, 403] width 38 height 16
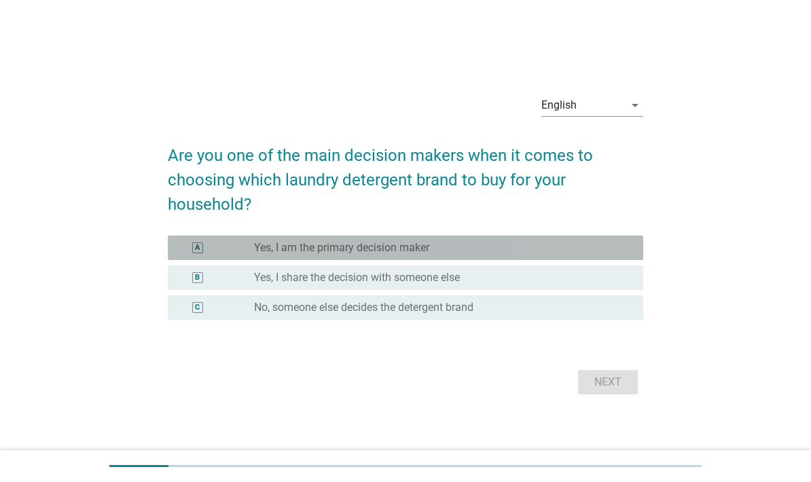
click at [192, 253] on div "A" at bounding box center [197, 247] width 11 height 11
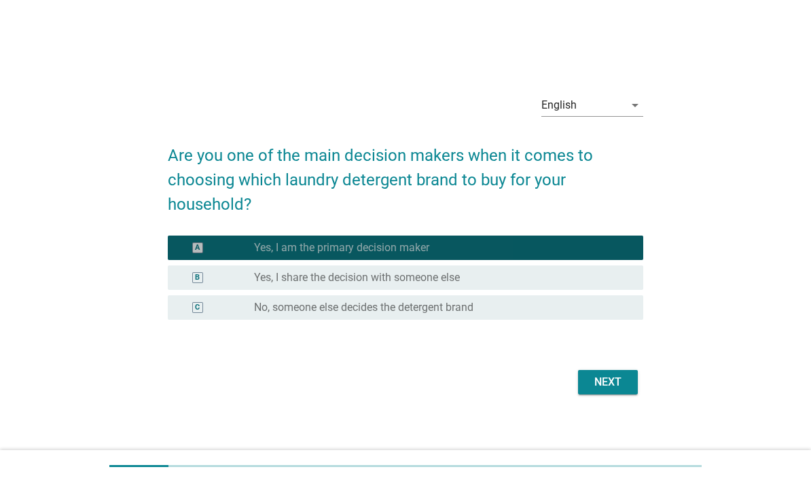
click at [625, 390] on div "Next" at bounding box center [608, 382] width 38 height 16
